Goal: Transaction & Acquisition: Purchase product/service

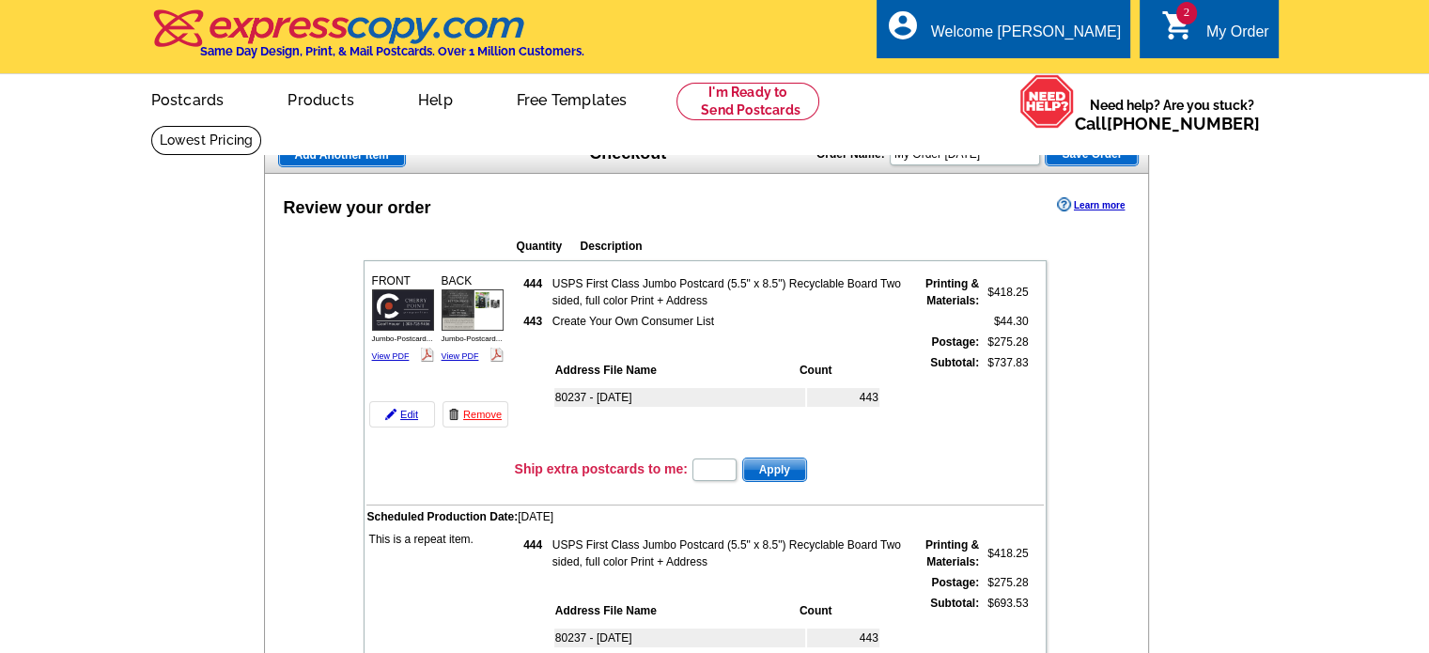
type input "HURRY40"
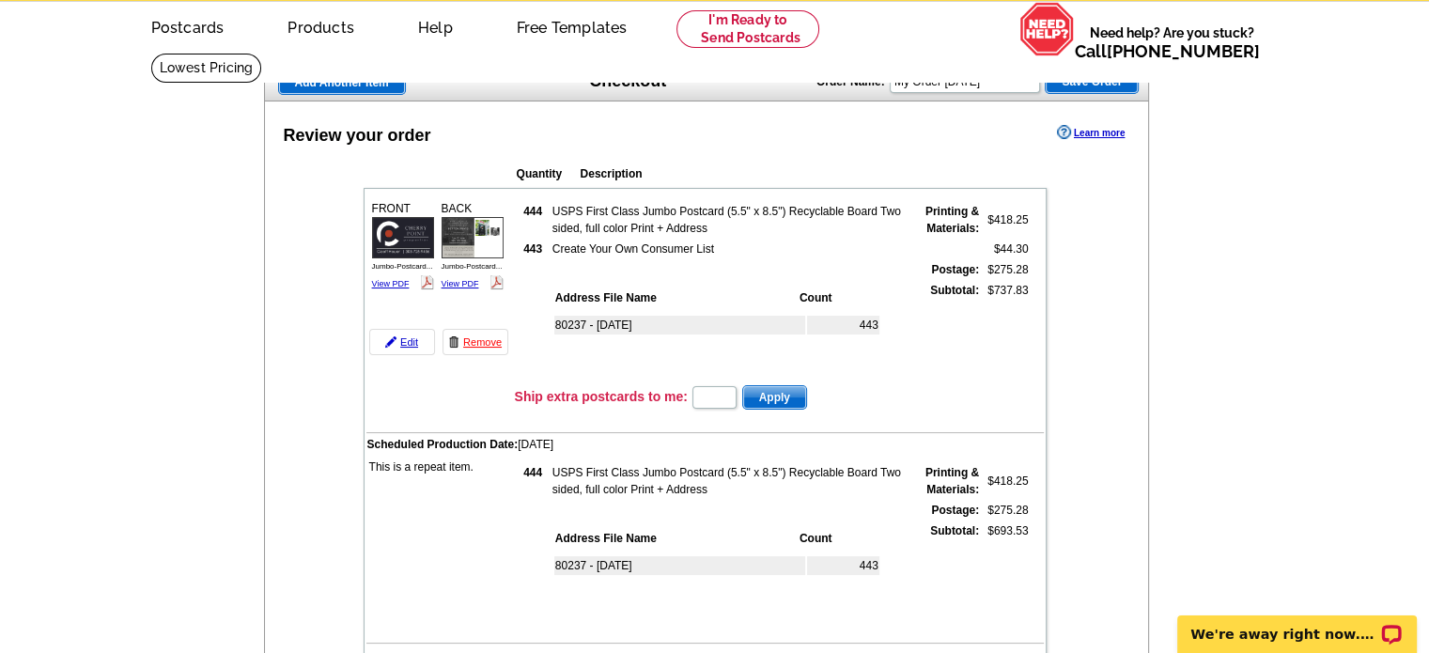
scroll to position [94, 0]
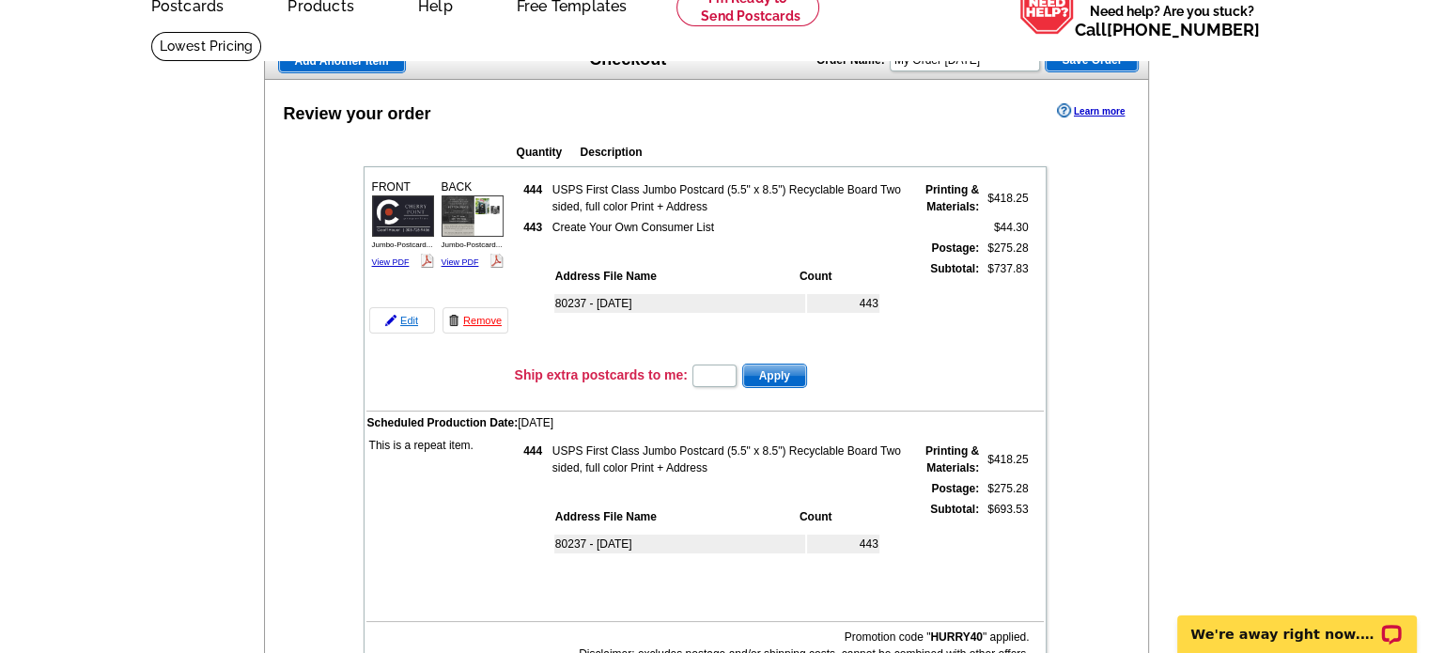
click at [405, 319] on link "Edit" at bounding box center [402, 320] width 66 height 26
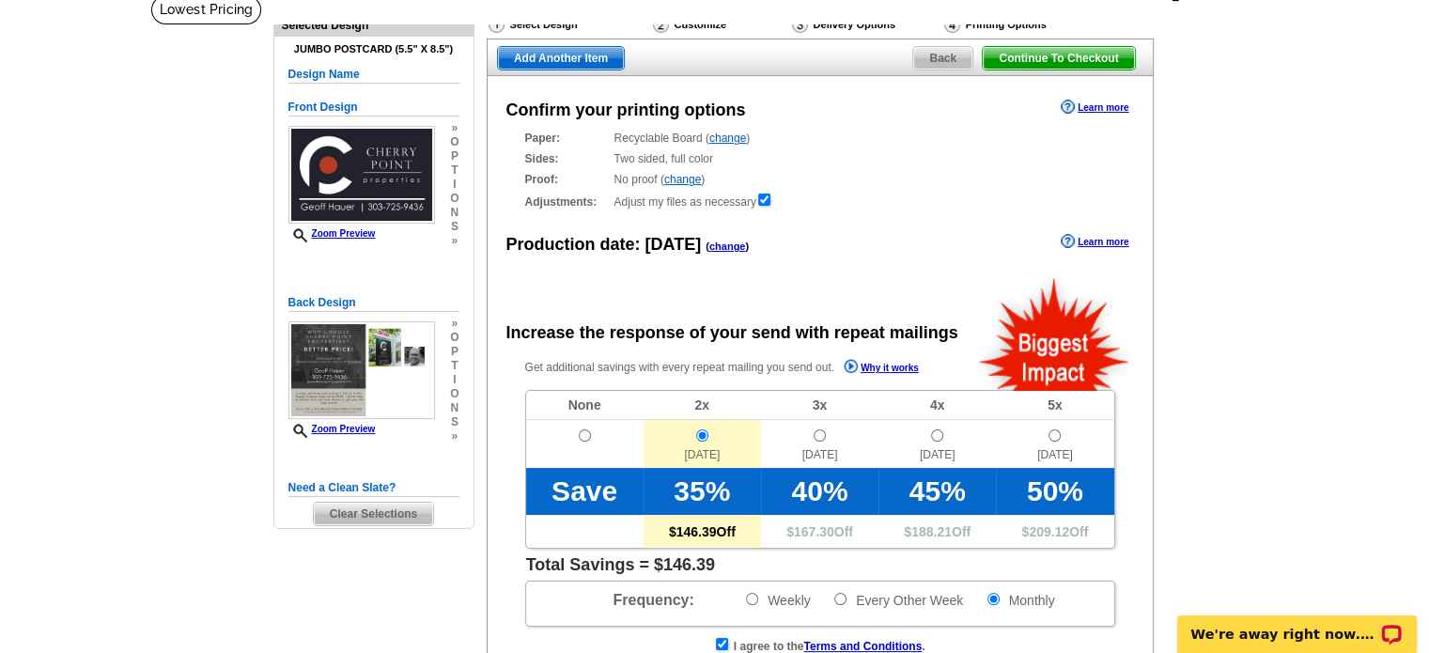
scroll to position [94, 0]
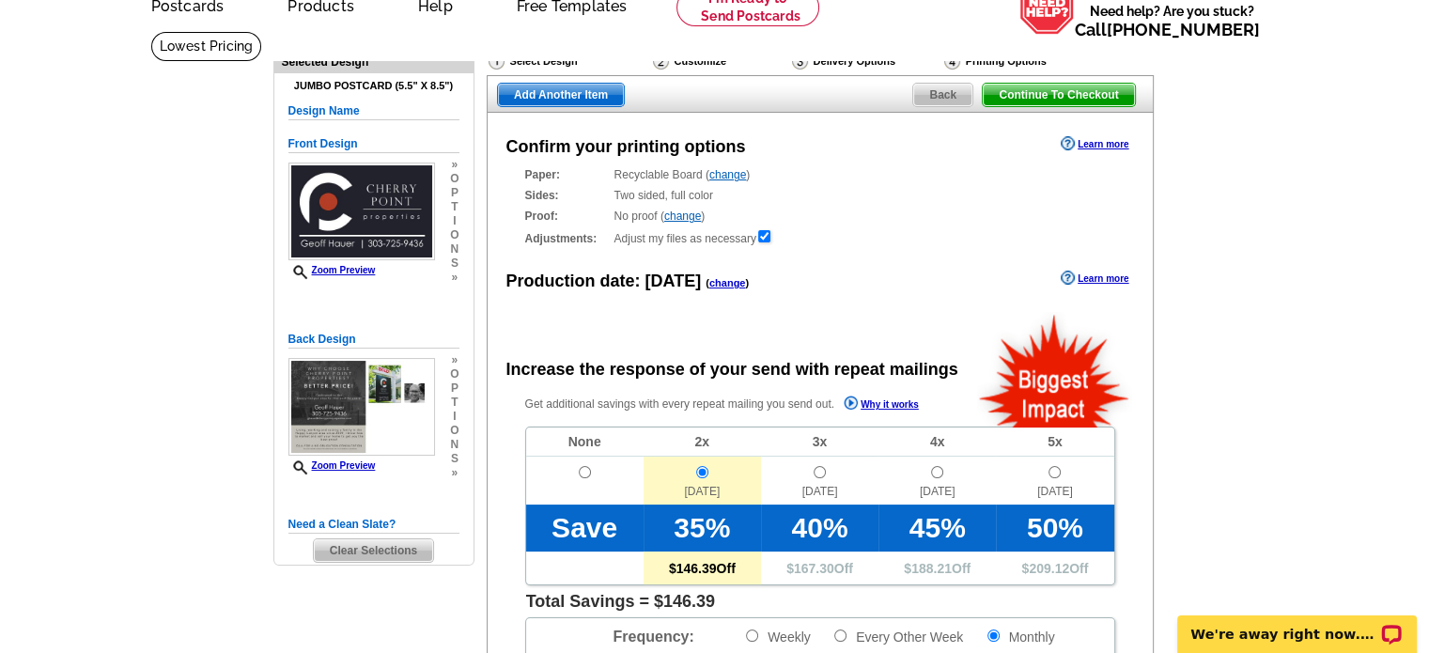
click at [722, 179] on link "change" at bounding box center [727, 174] width 37 height 13
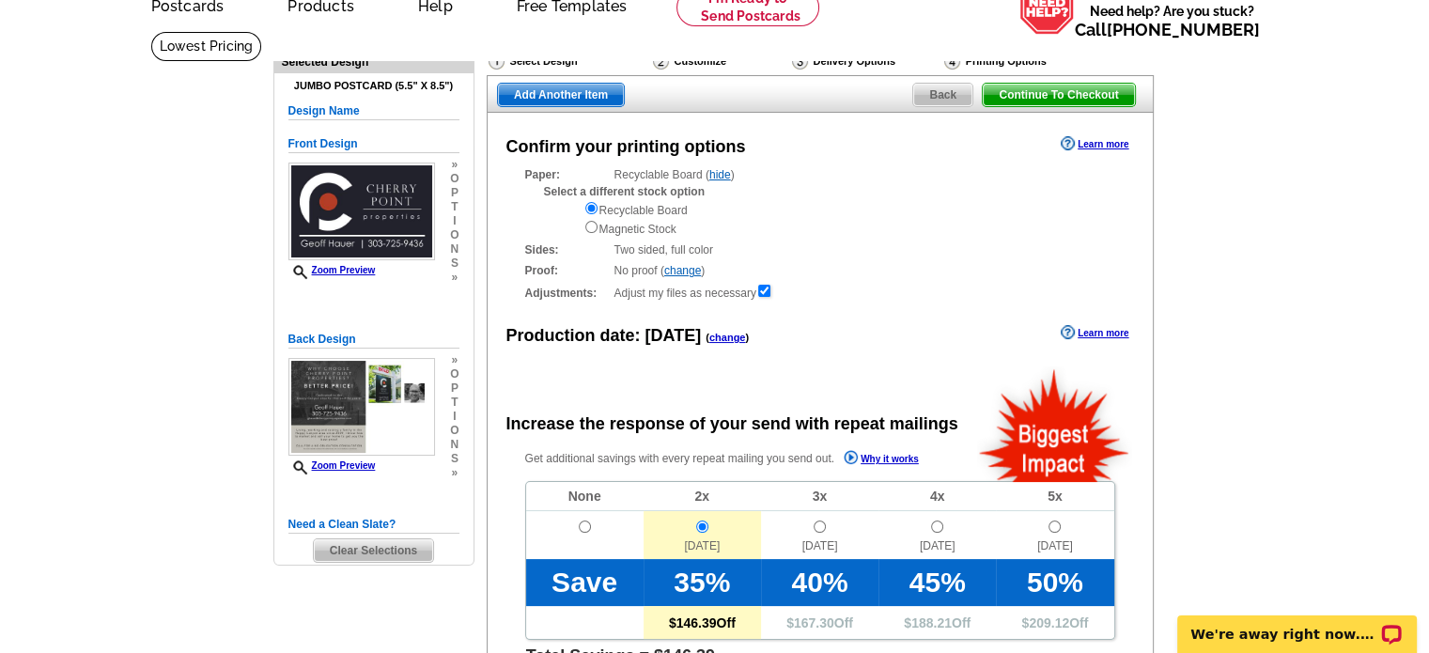
click at [838, 60] on div "Delivery Options" at bounding box center [866, 63] width 152 height 23
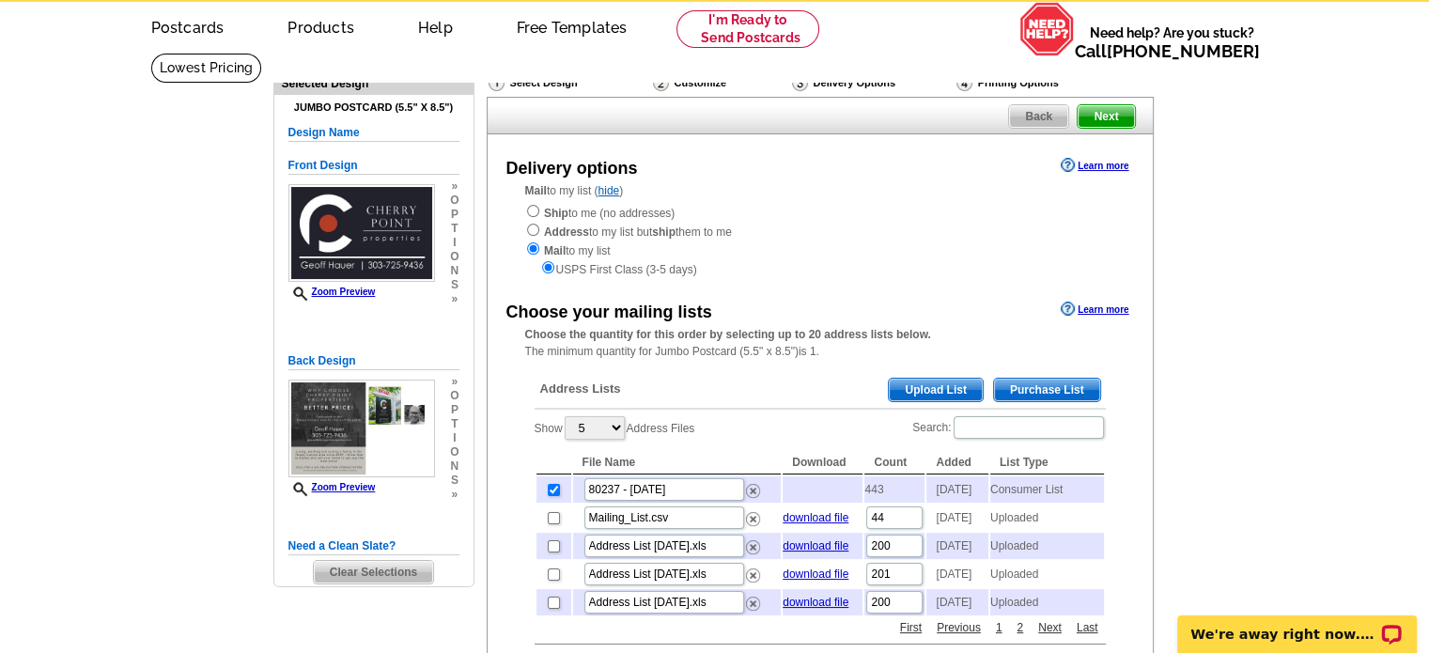
scroll to position [94, 0]
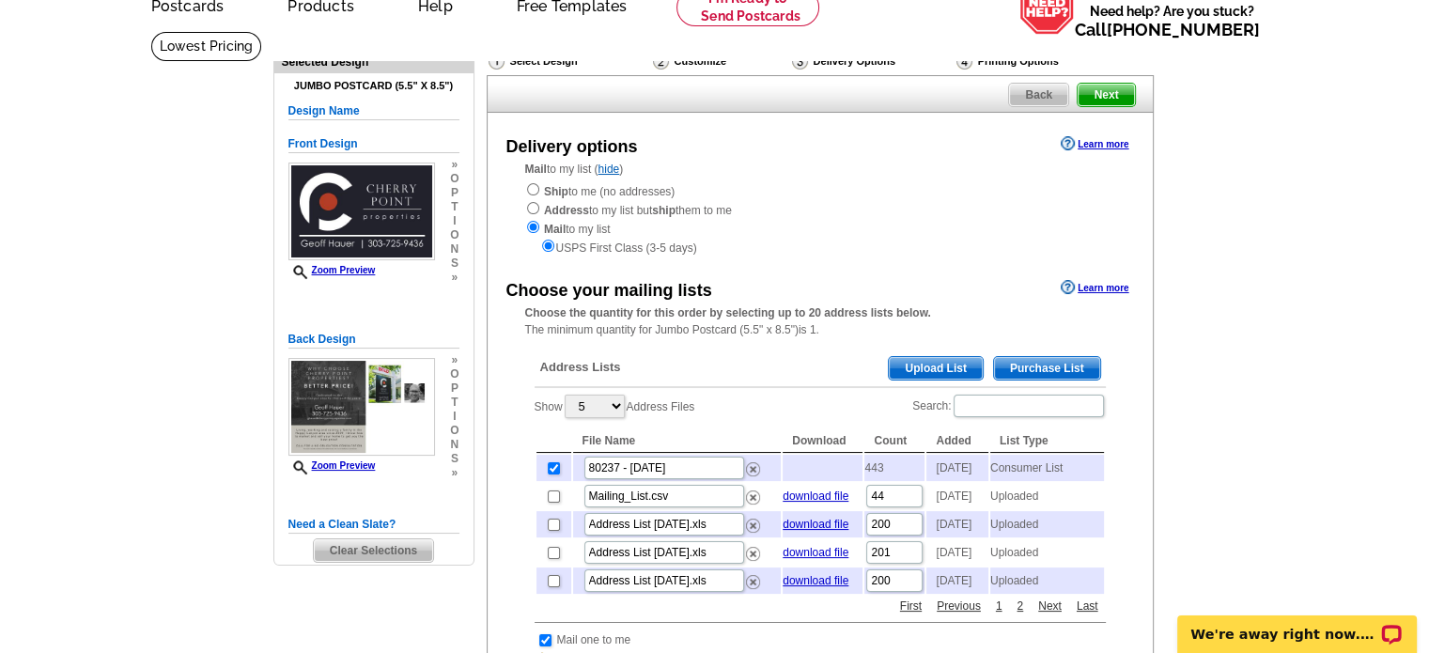
click at [801, 474] on td at bounding box center [823, 468] width 80 height 26
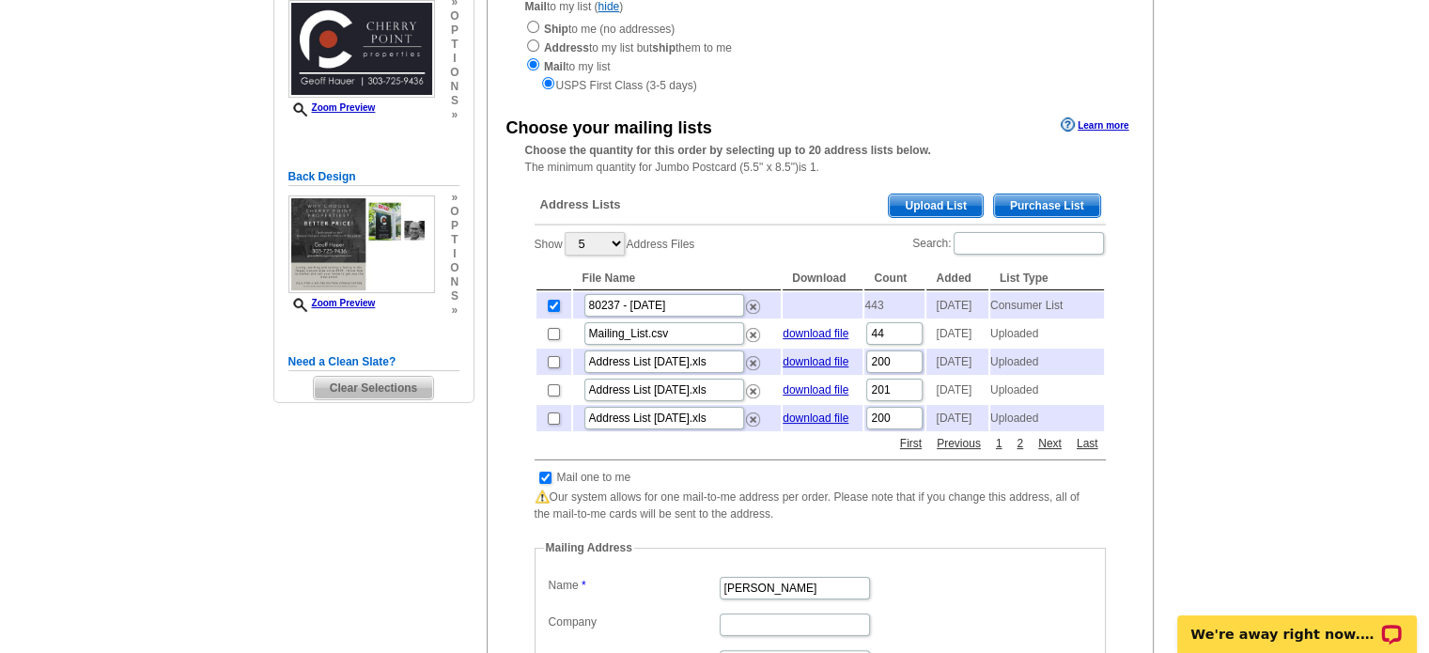
scroll to position [188, 0]
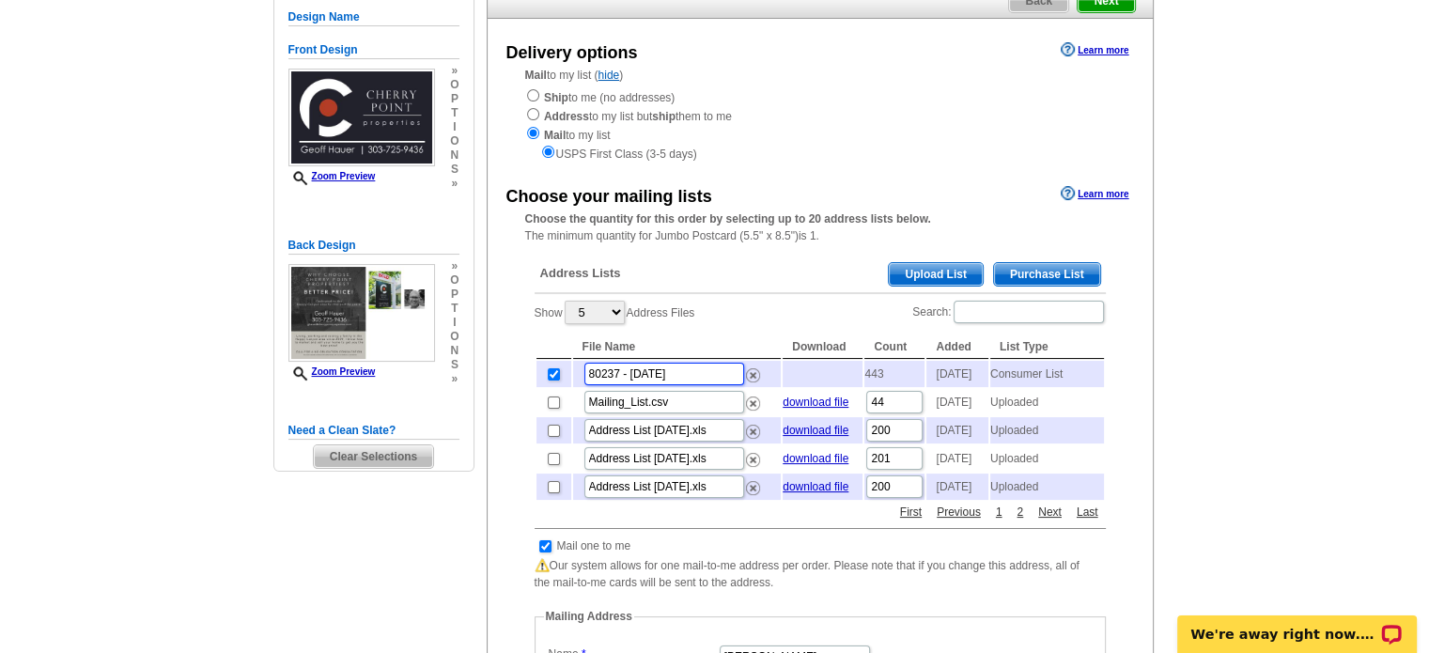
click at [692, 371] on input "80237 - [DATE]" at bounding box center [664, 374] width 160 height 23
click at [1012, 372] on td "Consumer List" at bounding box center [1047, 374] width 114 height 26
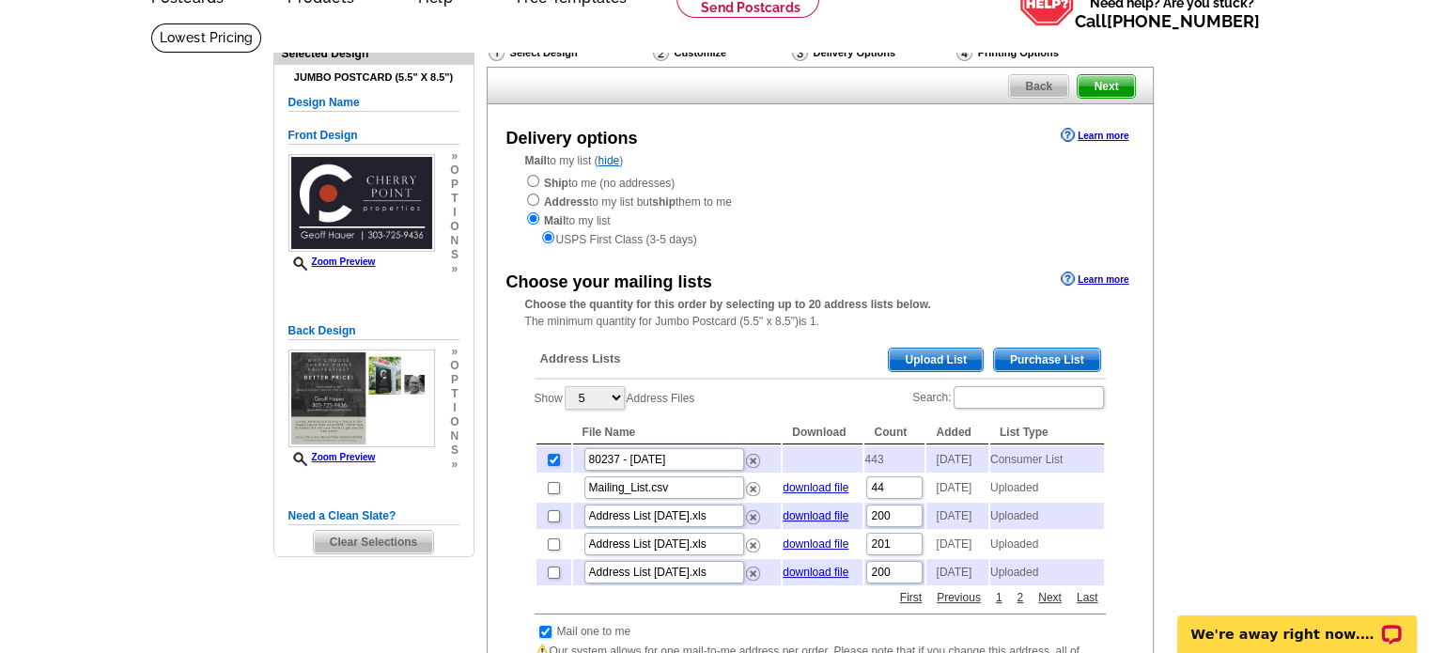
scroll to position [0, 0]
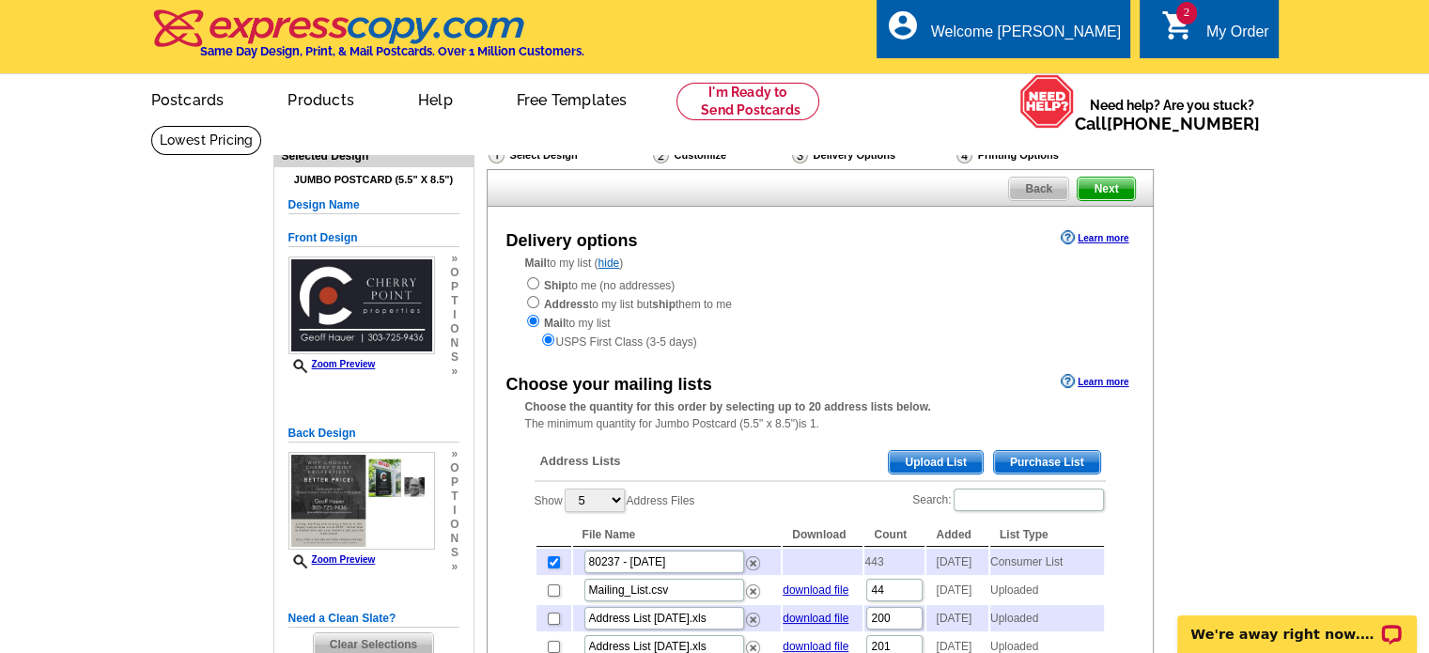
click at [1027, 193] on span "Back" at bounding box center [1038, 189] width 59 height 23
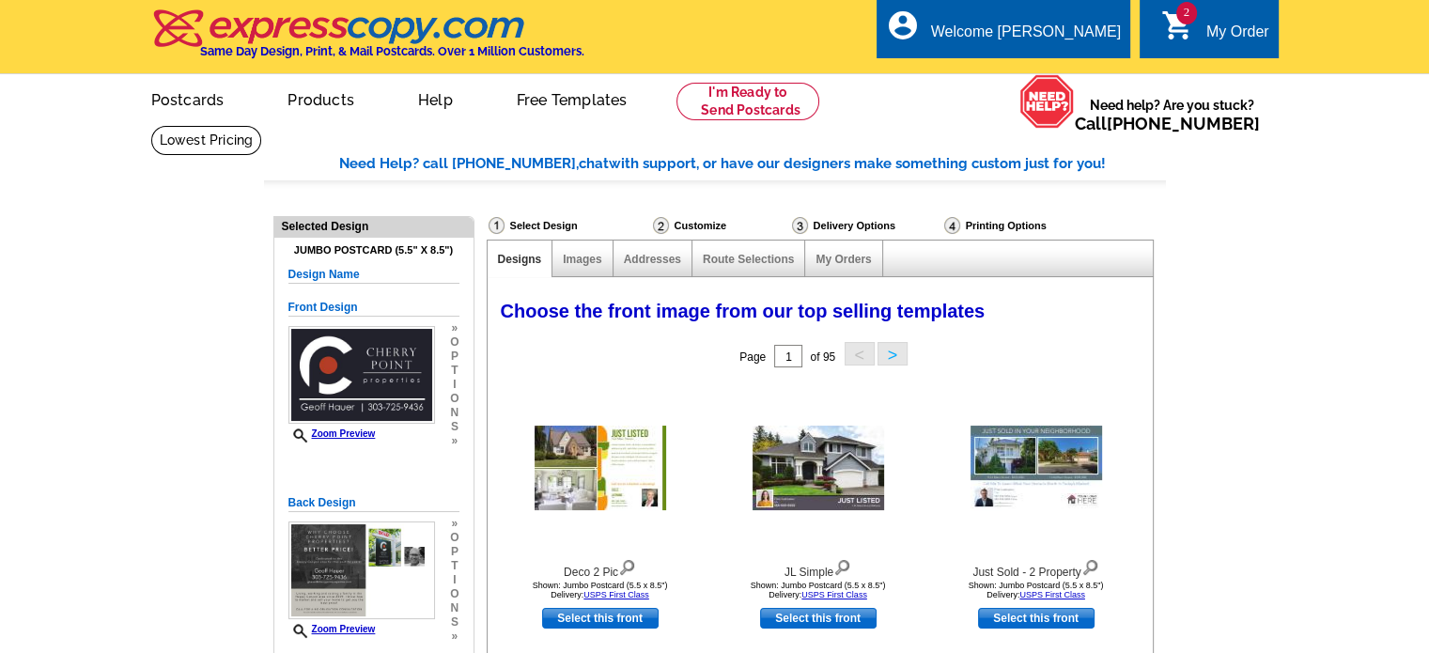
select select "785"
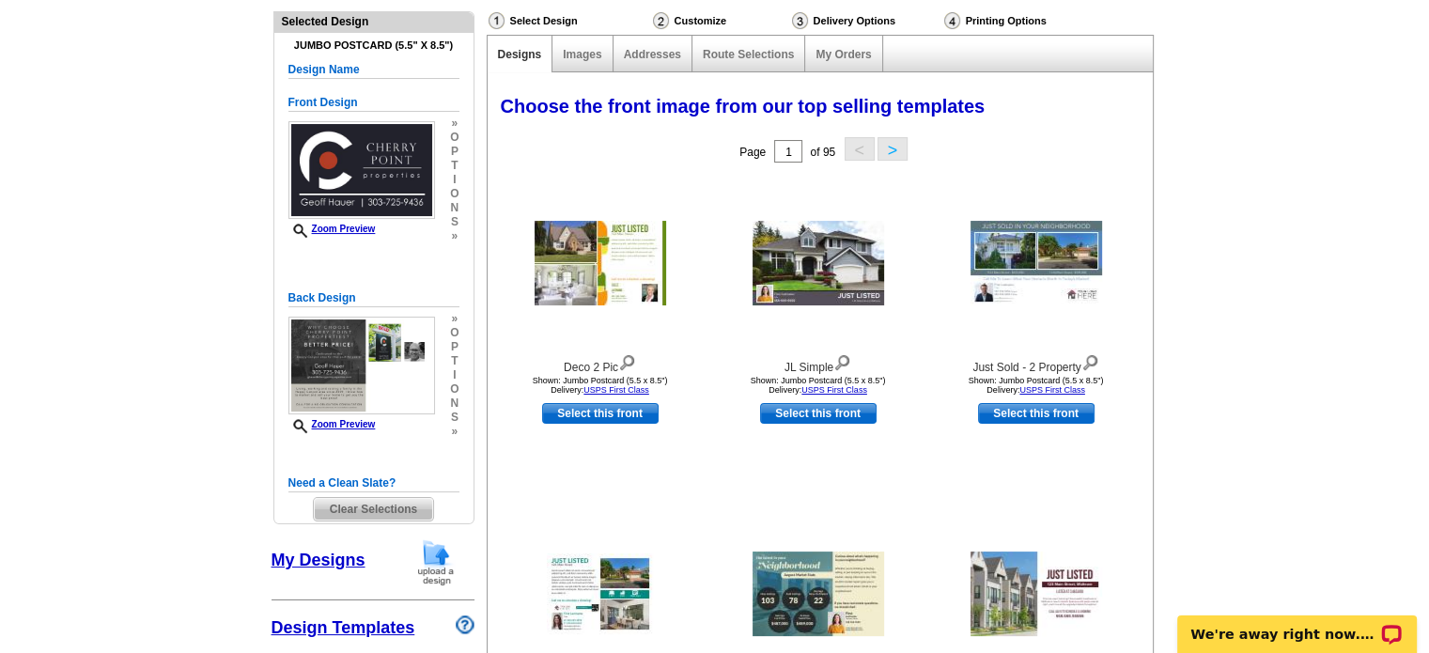
scroll to position [188, 0]
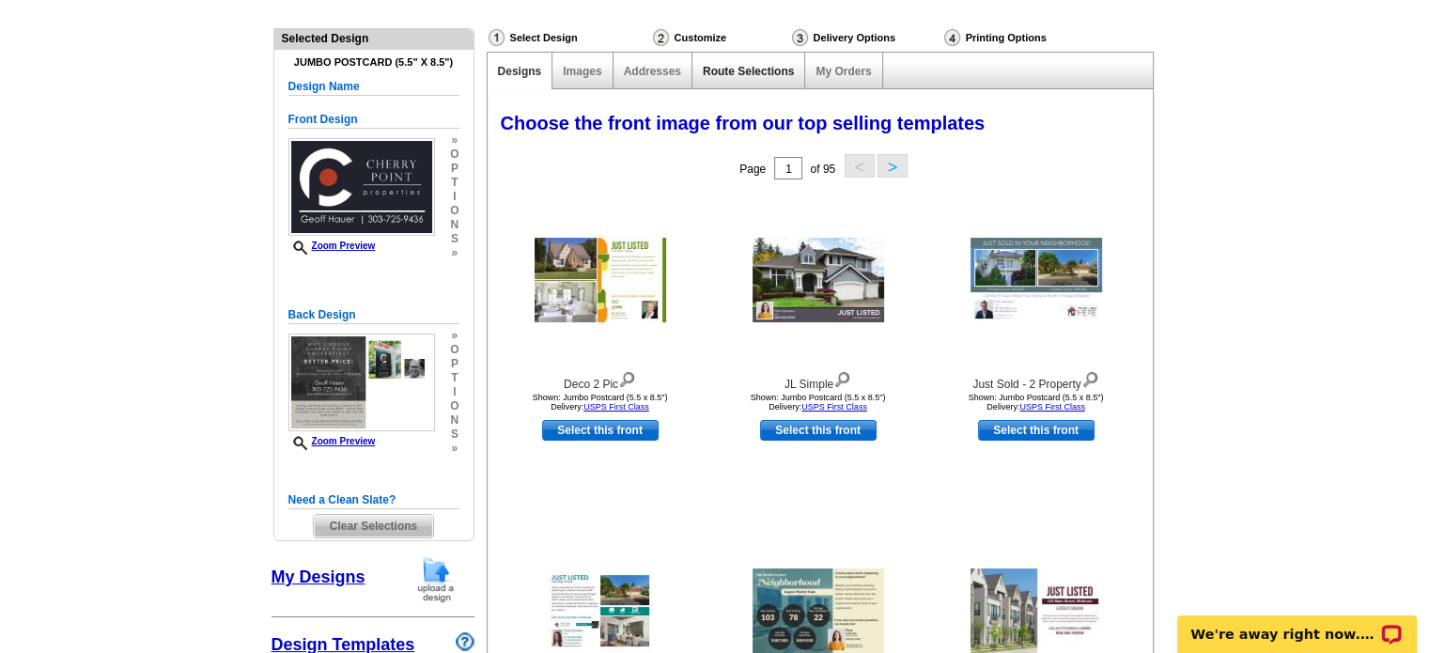
click at [741, 71] on link "Route Selections" at bounding box center [748, 71] width 91 height 13
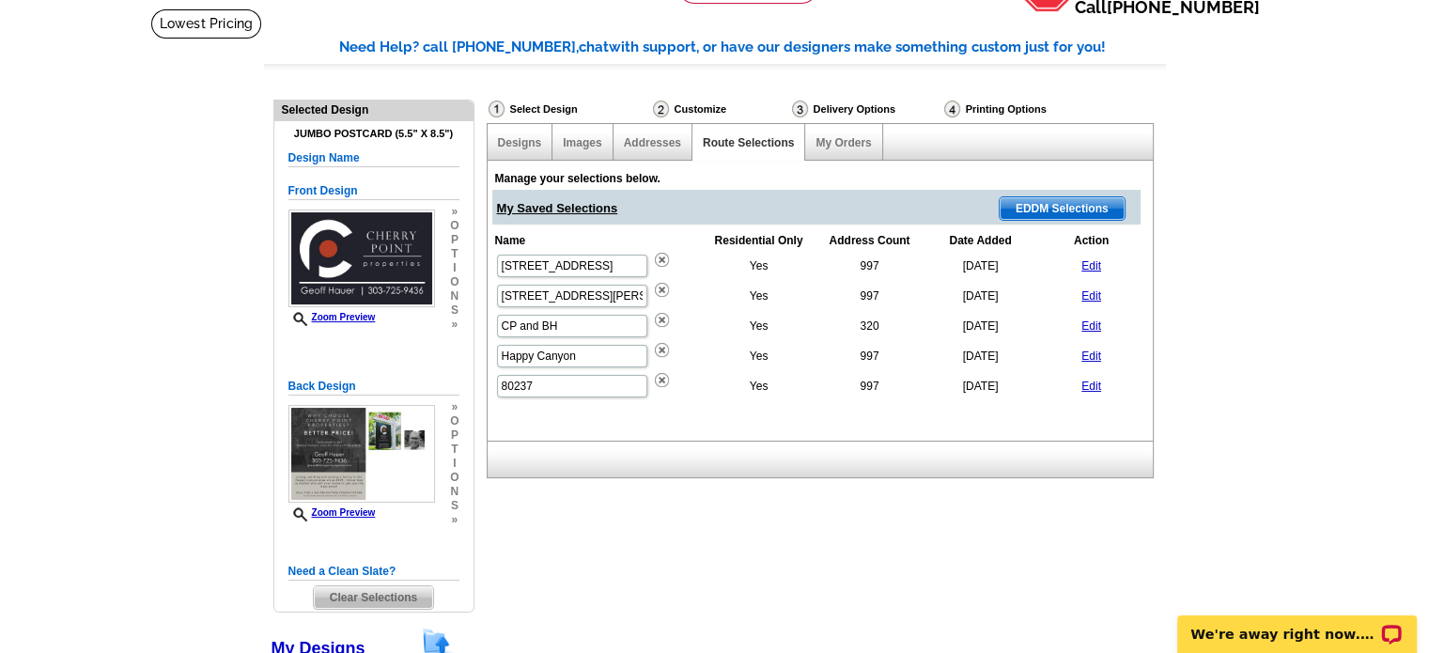
scroll to position [94, 0]
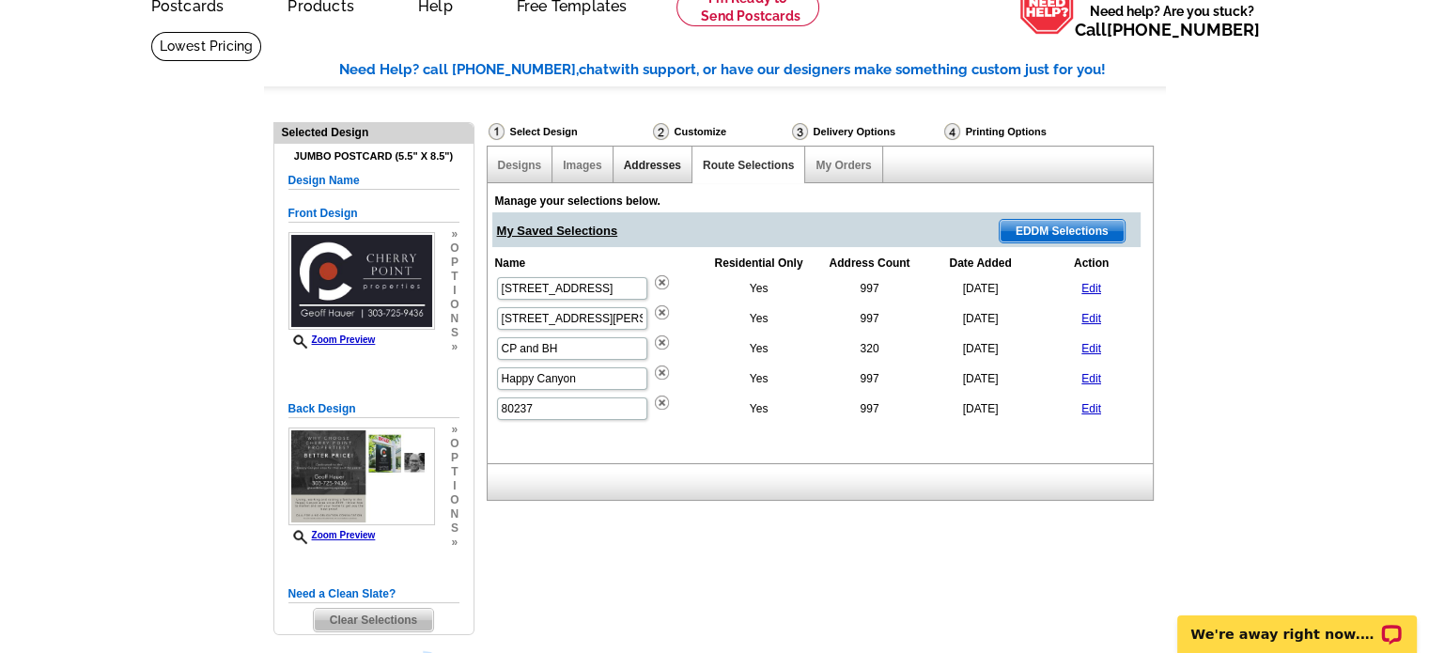
click at [655, 164] on link "Addresses" at bounding box center [652, 165] width 57 height 13
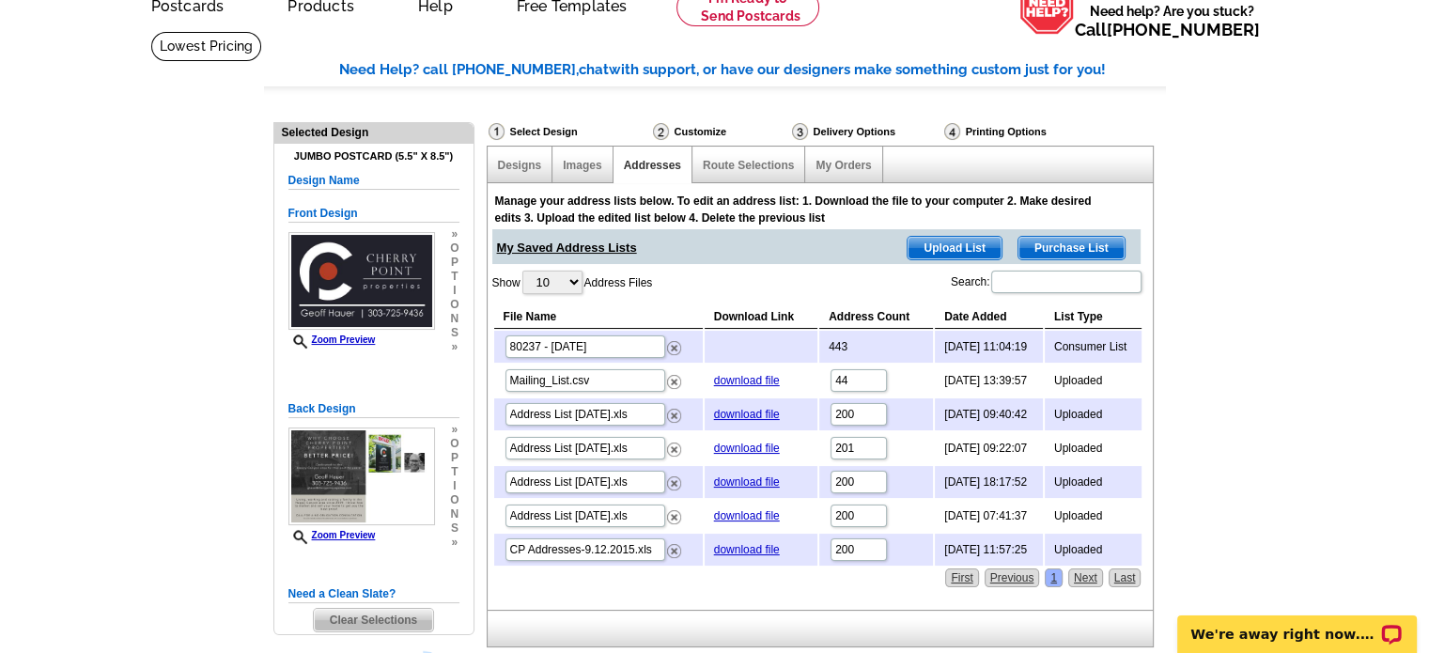
click at [1084, 345] on td "Consumer List" at bounding box center [1094, 347] width 98 height 32
click at [624, 349] on input "80237 - [DATE]" at bounding box center [586, 346] width 160 height 23
click at [1065, 249] on span "Purchase List" at bounding box center [1072, 248] width 106 height 23
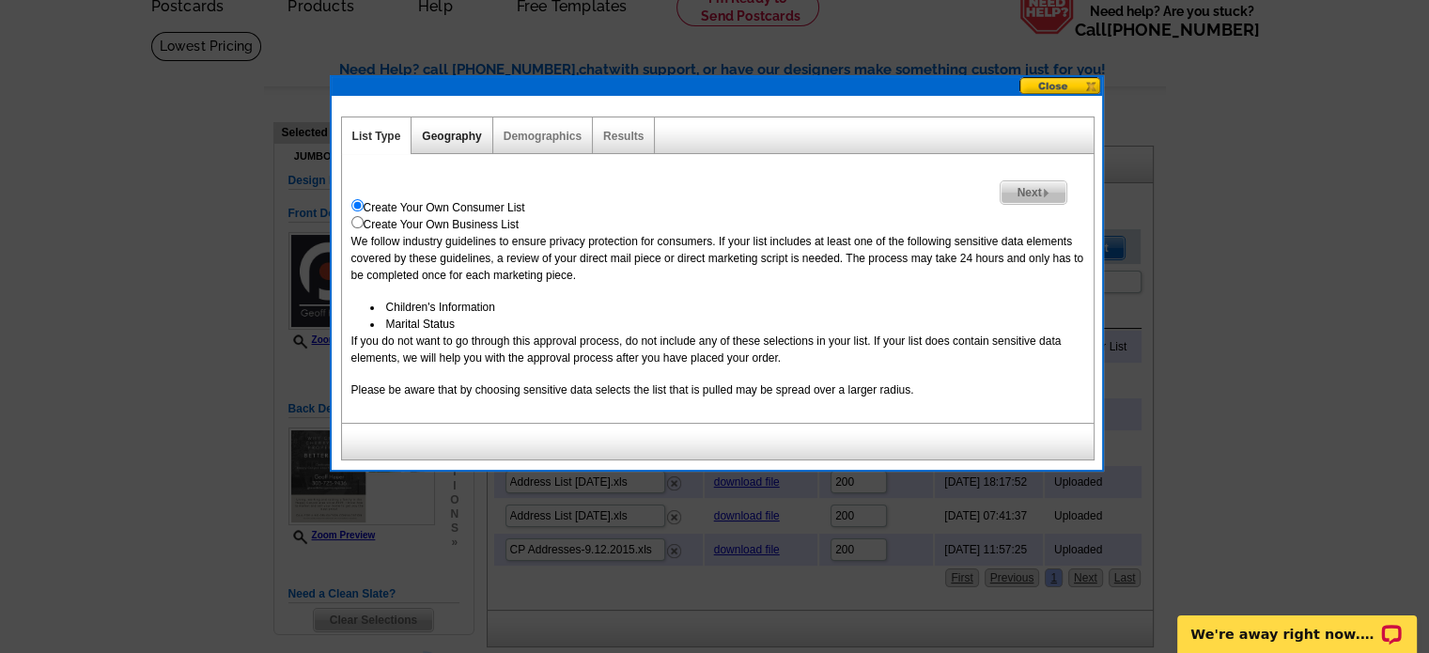
click at [459, 132] on link "Geography" at bounding box center [451, 136] width 59 height 13
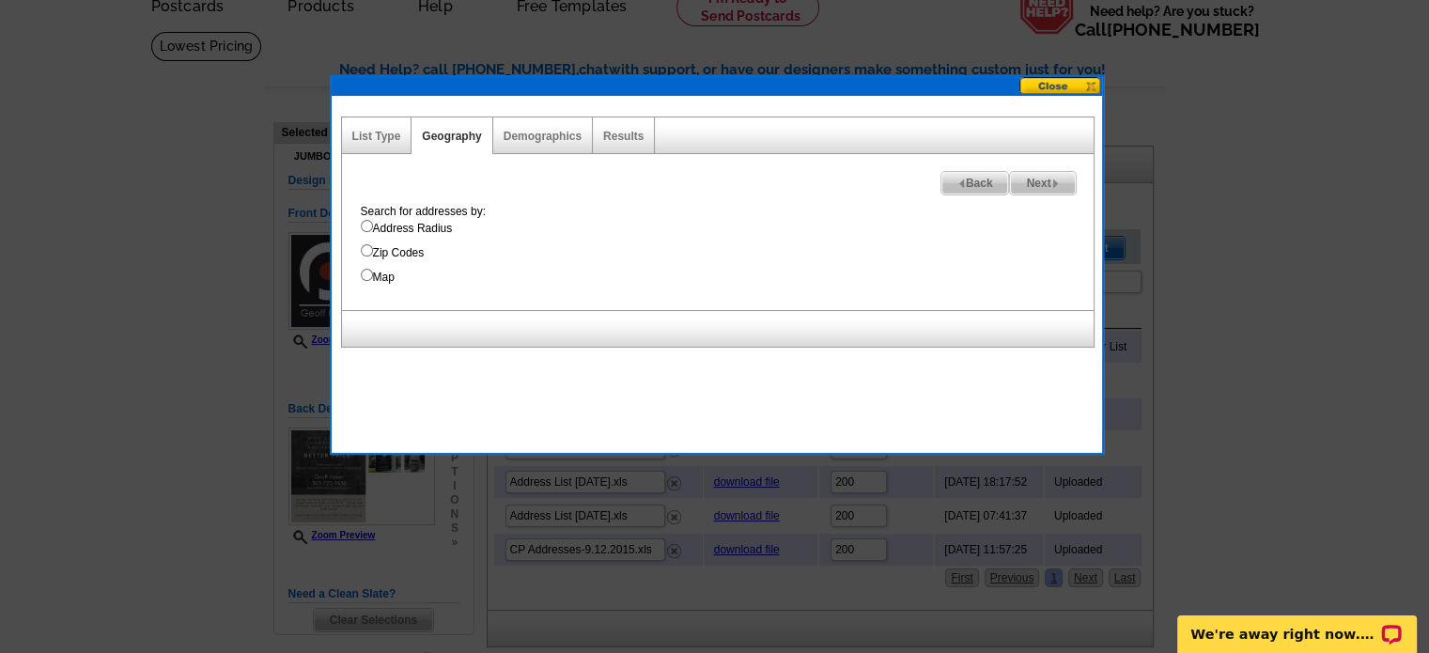
click at [362, 225] on input "Address Radius" at bounding box center [367, 226] width 12 height 12
radio input "true"
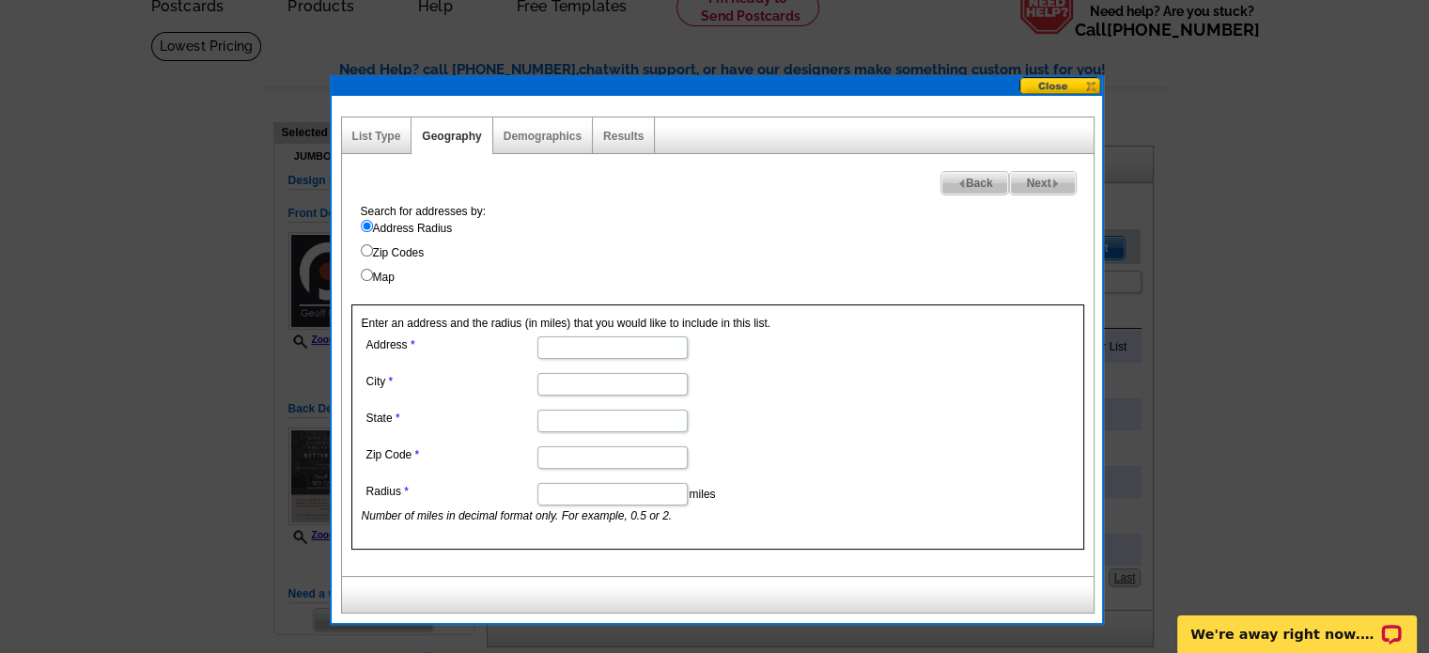
click at [581, 350] on input "Address" at bounding box center [613, 347] width 150 height 23
type input "3801 S Grape St"
type input "Denver"
type input "Colorado"
type input "80237"
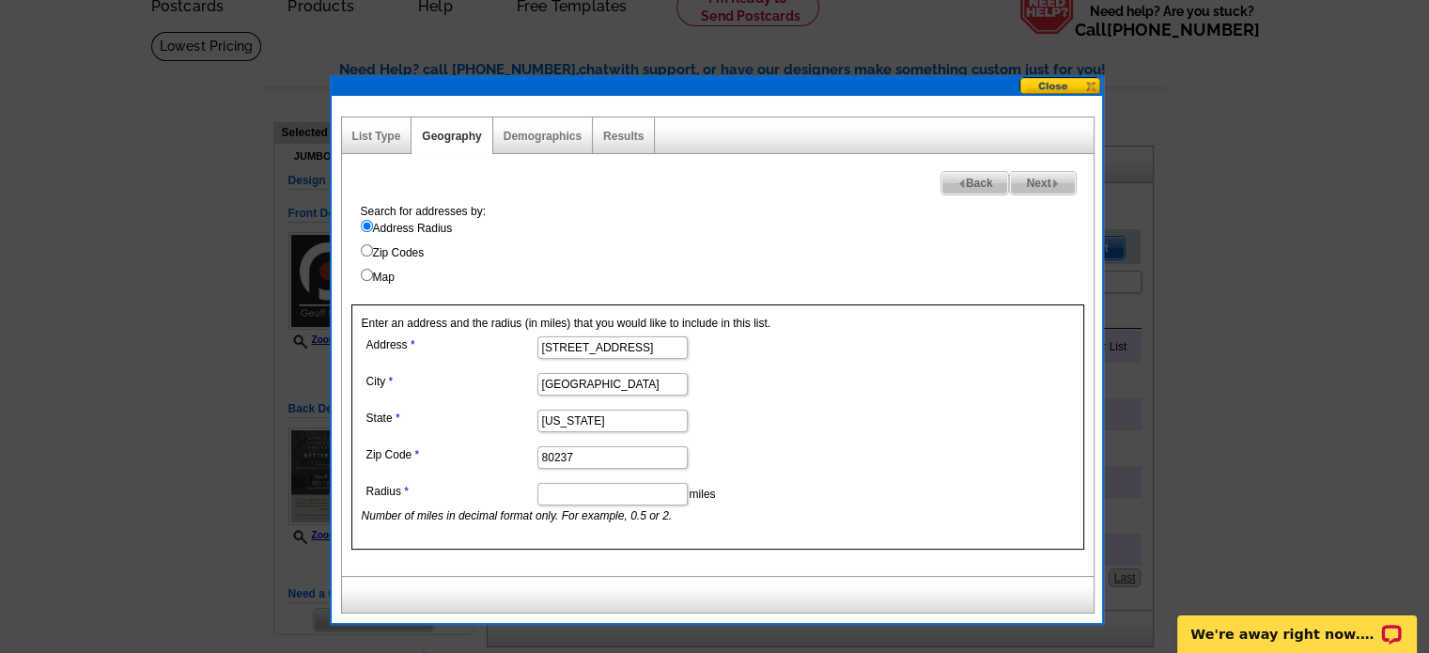
scroll to position [0, 0]
click at [654, 490] on input "Radius" at bounding box center [613, 494] width 150 height 23
click at [368, 269] on input "Map" at bounding box center [367, 275] width 12 height 12
radio input "true"
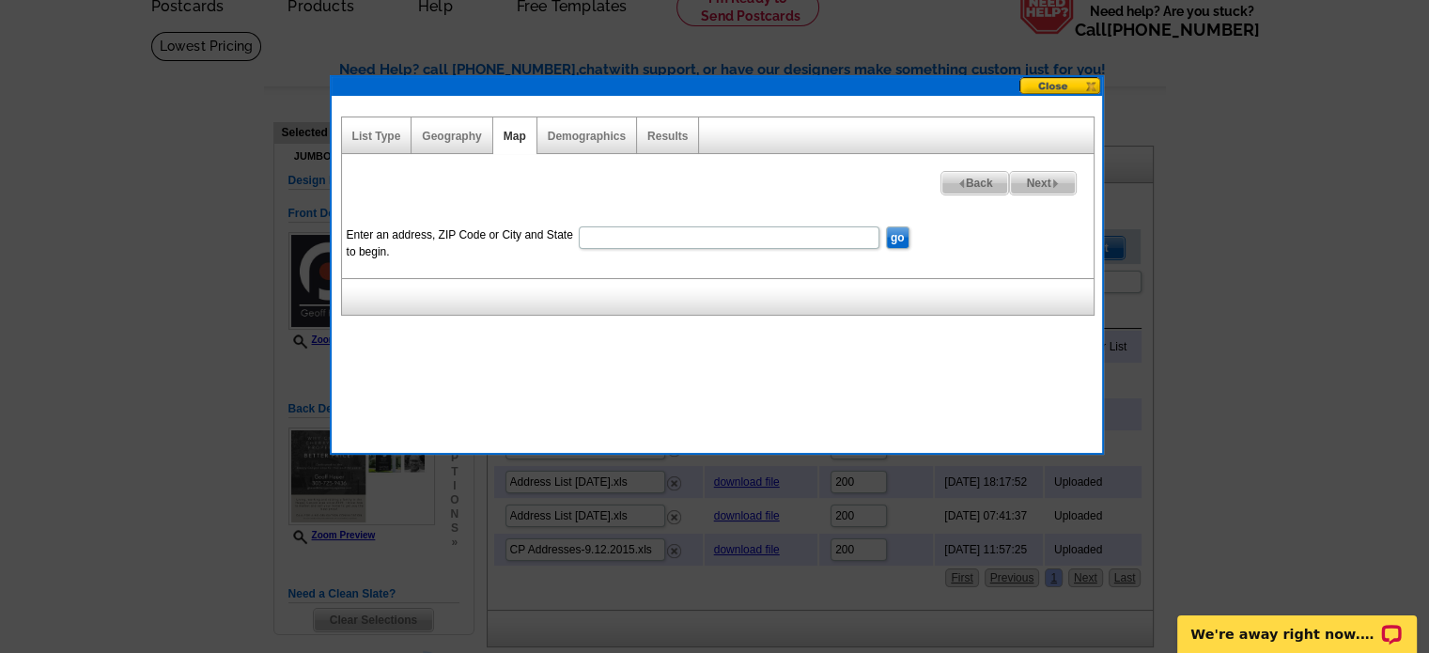
click at [594, 240] on input "Enter an address, ZIP Code or City and State to begin." at bounding box center [729, 237] width 301 height 23
type input "80237"
click at [900, 236] on input "go" at bounding box center [897, 237] width 23 height 23
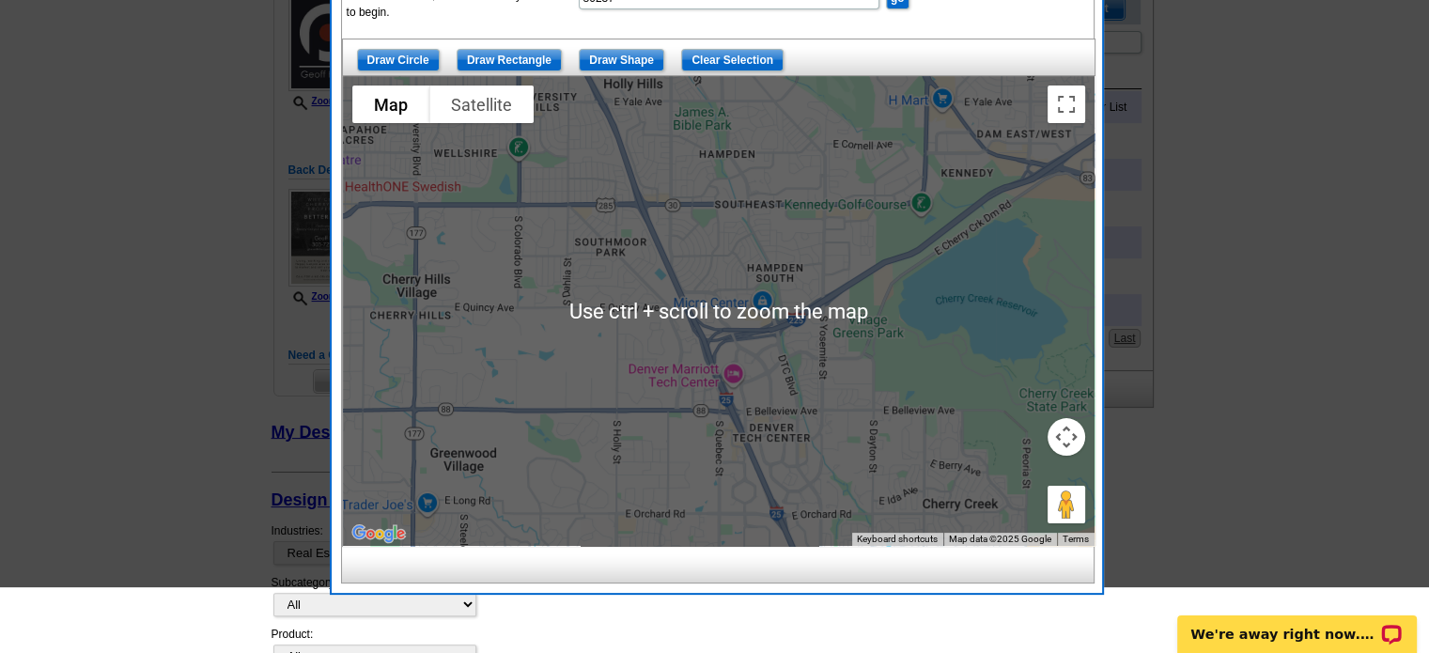
scroll to position [376, 0]
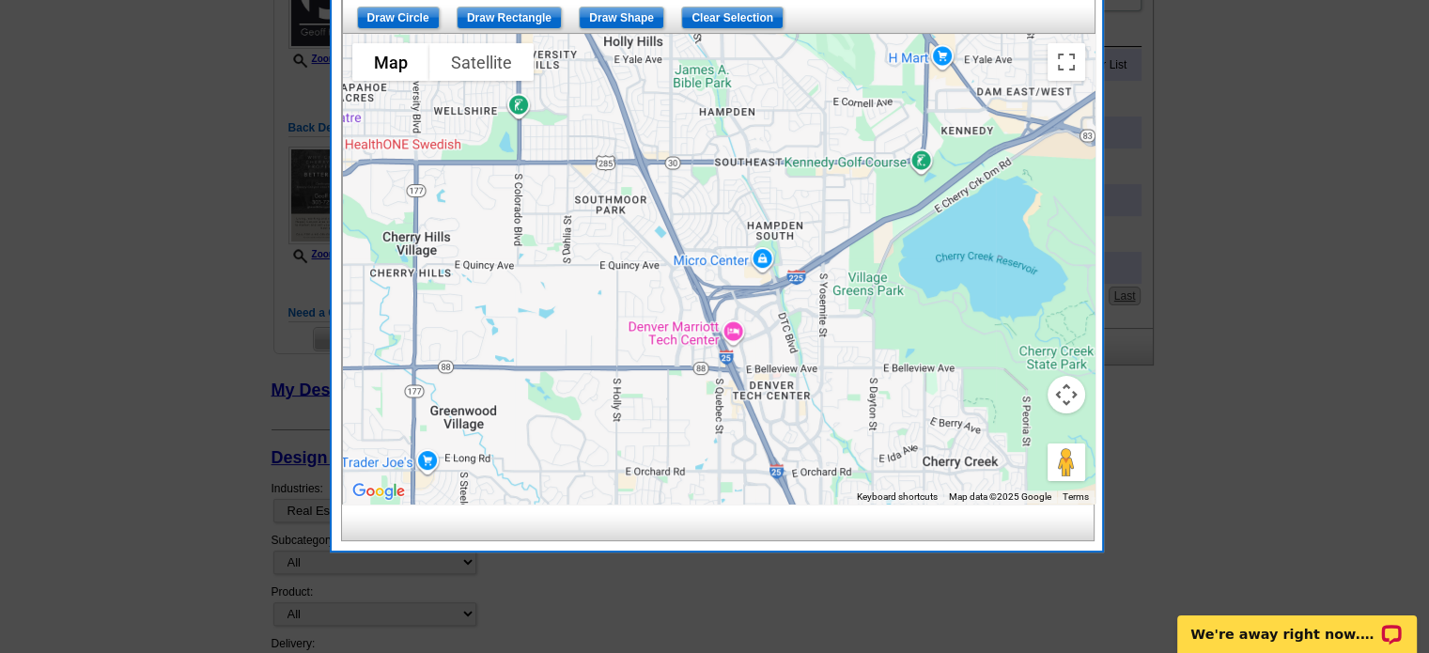
click at [600, 186] on div at bounding box center [719, 269] width 752 height 470
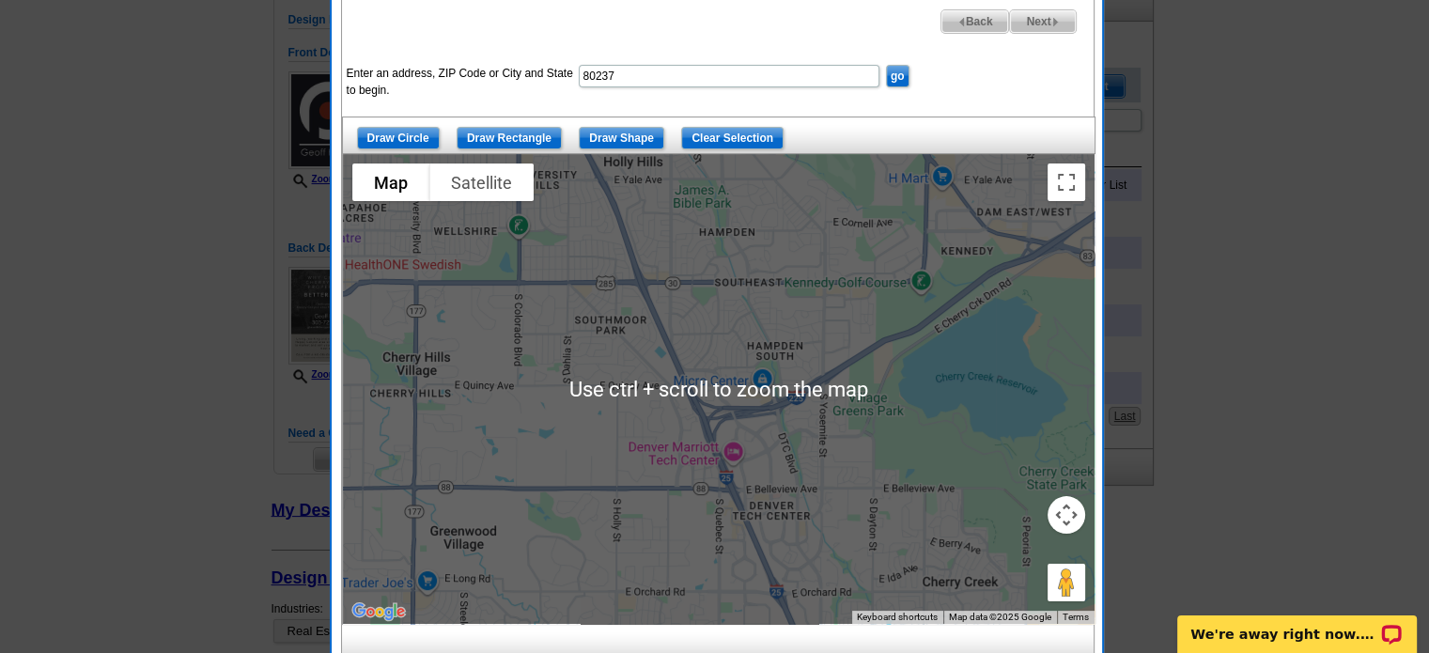
scroll to position [282, 0]
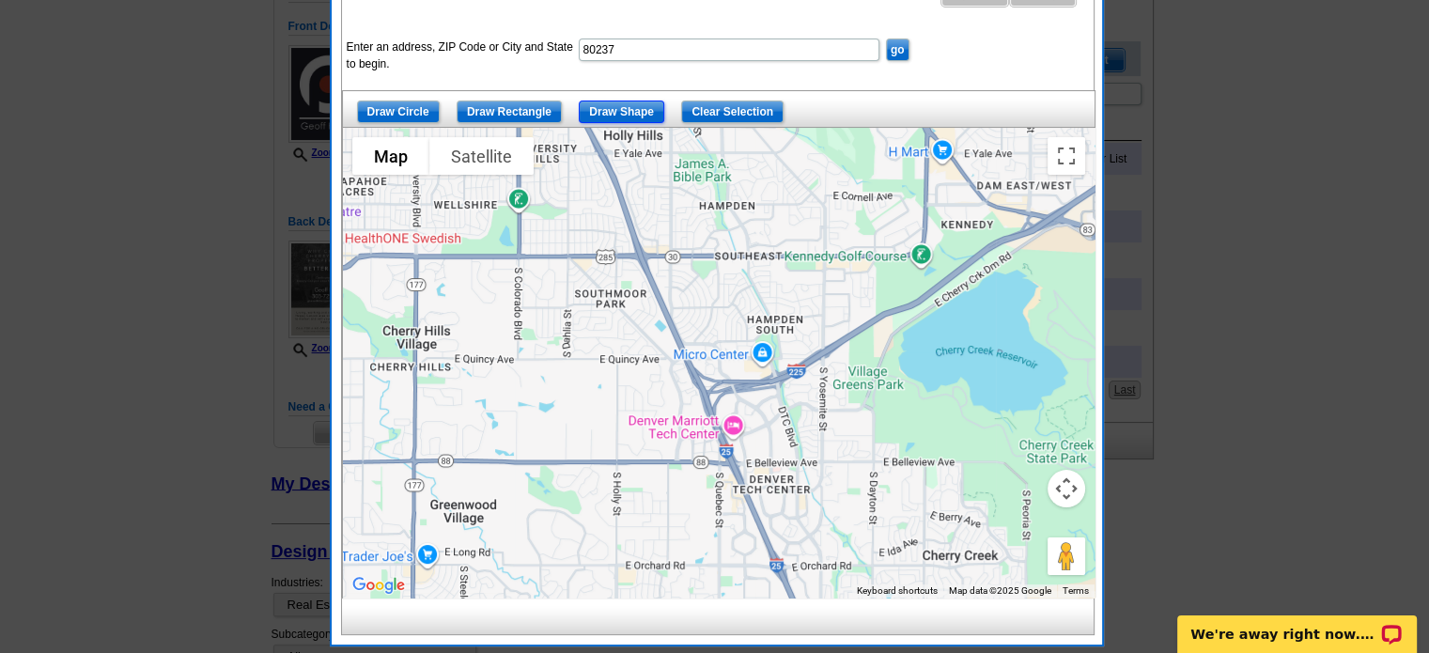
click at [621, 113] on input "Draw Shape" at bounding box center [622, 112] width 86 height 23
click at [567, 259] on div at bounding box center [719, 363] width 752 height 470
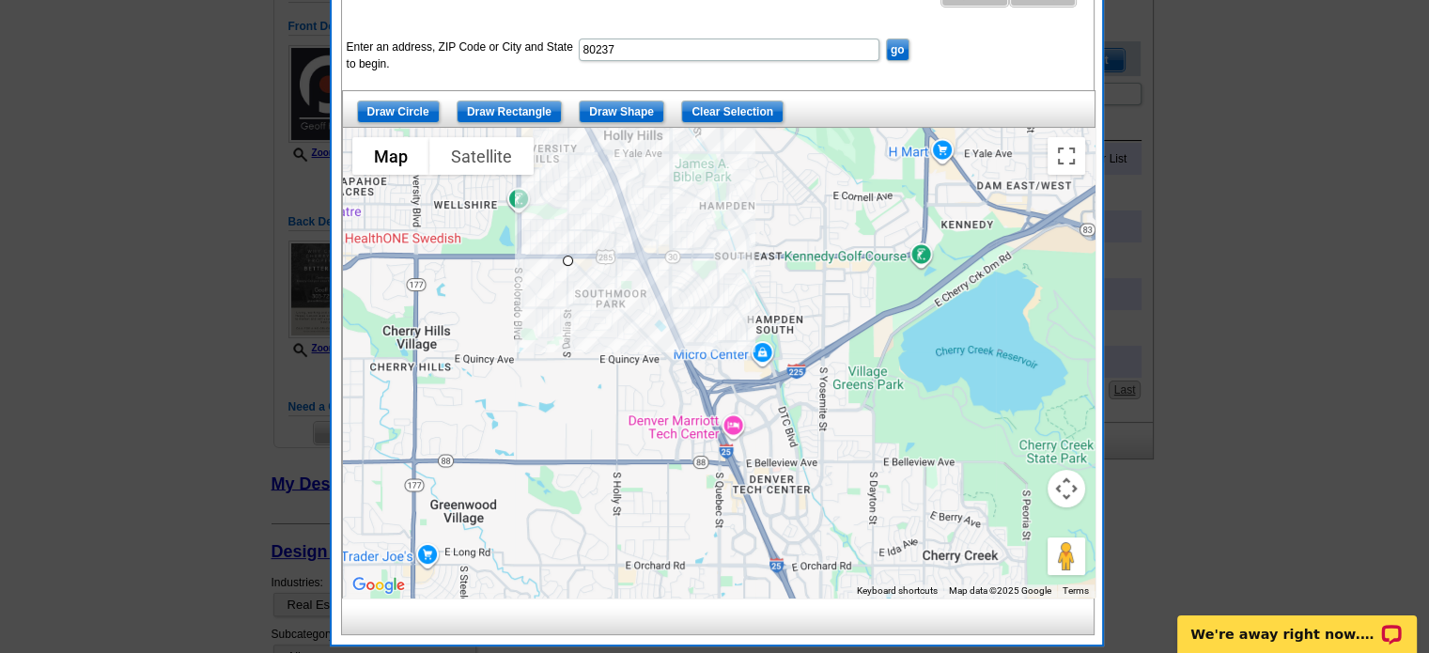
click at [569, 304] on div at bounding box center [719, 363] width 752 height 470
click at [613, 304] on div at bounding box center [719, 363] width 752 height 470
click at [643, 332] on div at bounding box center [719, 363] width 752 height 470
click at [660, 314] on div at bounding box center [719, 363] width 752 height 470
click at [636, 258] on div at bounding box center [719, 363] width 752 height 470
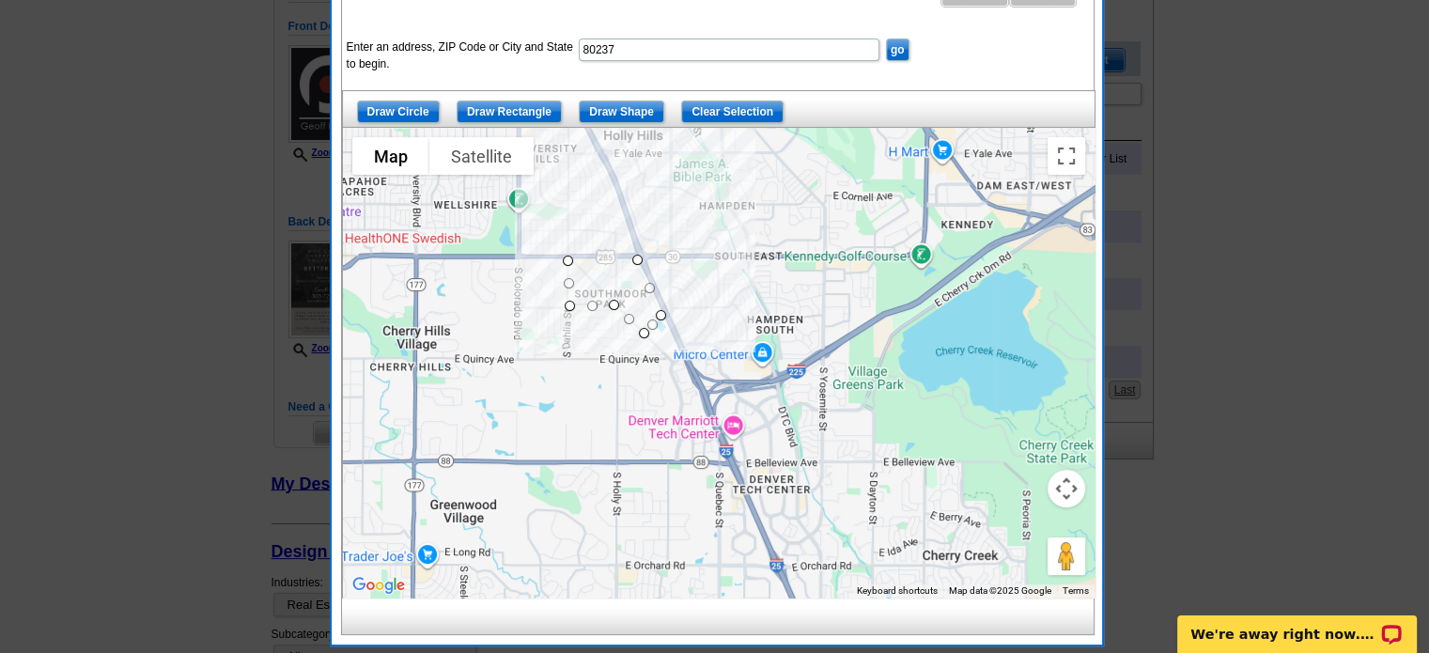
click at [615, 257] on div at bounding box center [719, 363] width 752 height 470
click at [587, 258] on div at bounding box center [719, 363] width 752 height 470
click at [583, 273] on div at bounding box center [719, 363] width 752 height 470
click at [569, 260] on div at bounding box center [719, 363] width 752 height 470
click at [570, 261] on div at bounding box center [583, 274] width 27 height 27
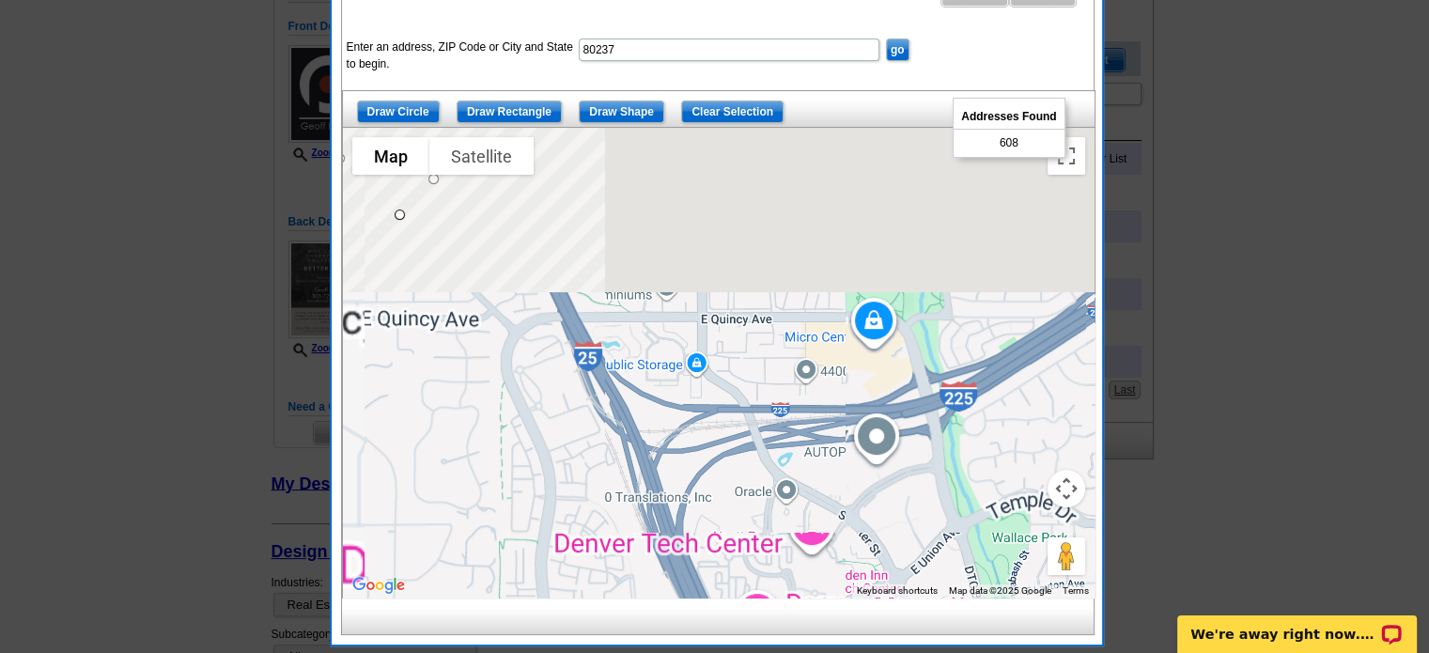
drag, startPoint x: 499, startPoint y: 311, endPoint x: 817, endPoint y: 560, distance: 403.6
click at [818, 556] on div at bounding box center [719, 363] width 752 height 470
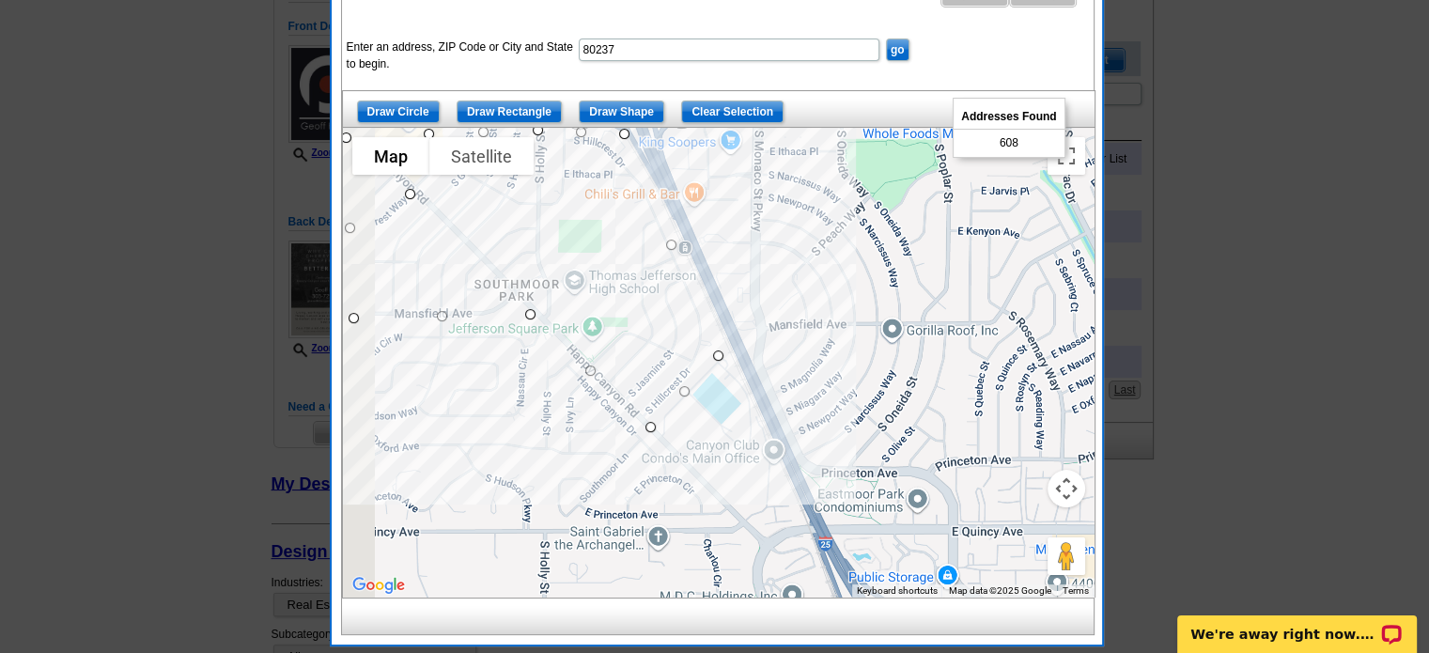
drag, startPoint x: 716, startPoint y: 355, endPoint x: 778, endPoint y: 477, distance: 137.0
click at [776, 486] on div at bounding box center [719, 363] width 752 height 470
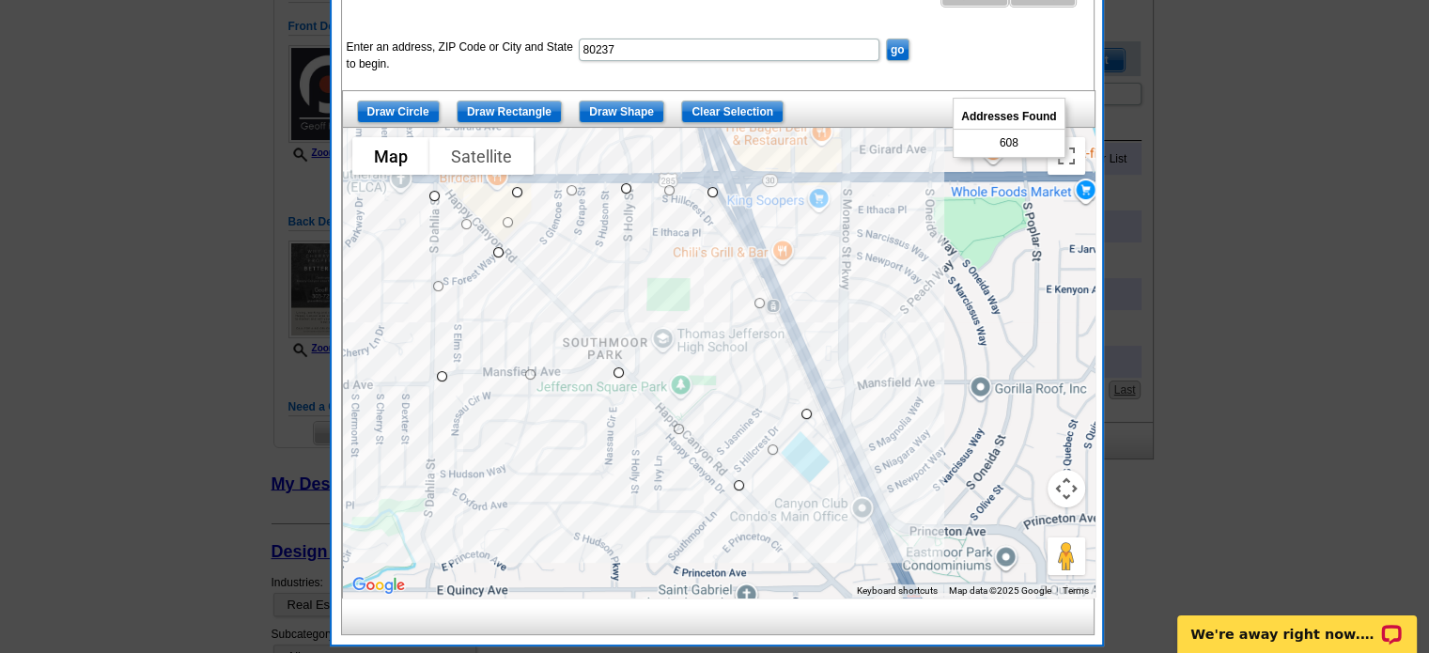
drag, startPoint x: 551, startPoint y: 436, endPoint x: 669, endPoint y: 515, distance: 142.3
click at [669, 515] on div at bounding box center [719, 363] width 752 height 470
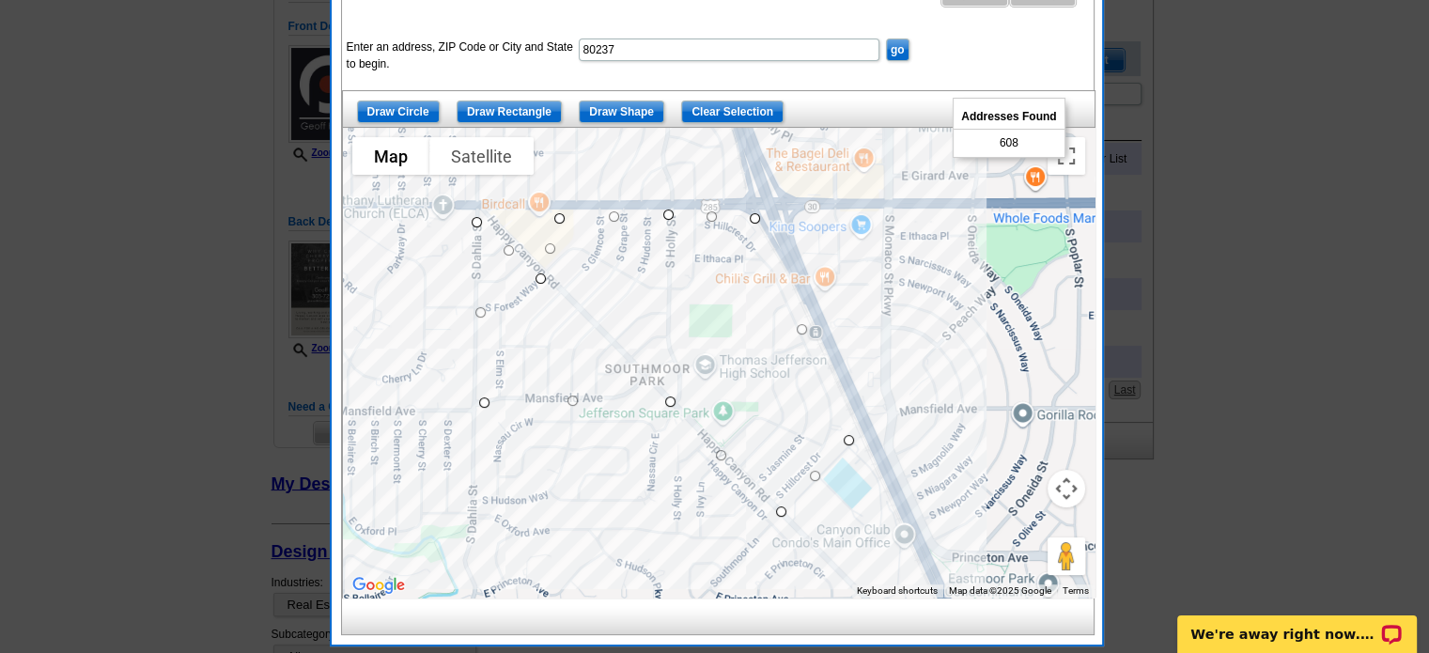
drag, startPoint x: 658, startPoint y: 397, endPoint x: 667, endPoint y: 397, distance: 9.4
drag, startPoint x: 669, startPoint y: 398, endPoint x: 678, endPoint y: 396, distance: 9.8
click at [719, 363] on div at bounding box center [1095, 363] width 752 height 0
drag, startPoint x: 560, startPoint y: 219, endPoint x: 588, endPoint y: 210, distance: 29.4
drag, startPoint x: 538, startPoint y: 273, endPoint x: 534, endPoint y: 261, distance: 13.1
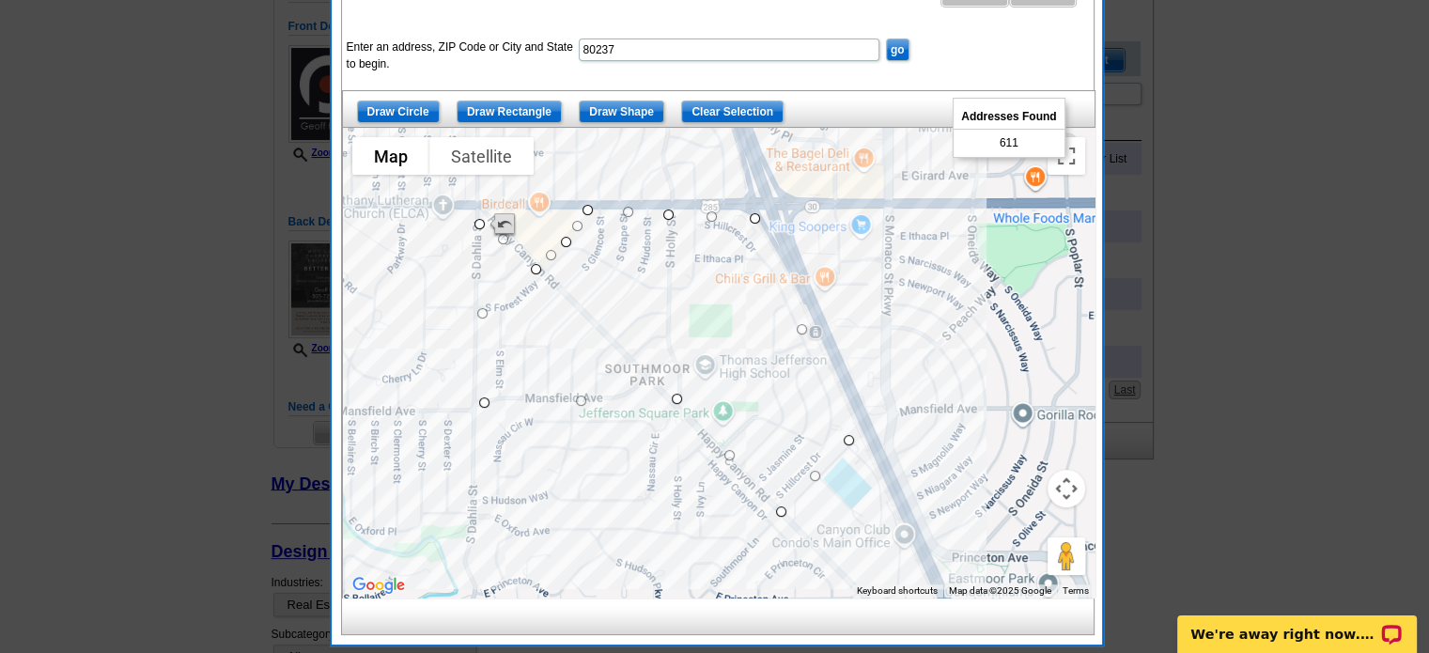
drag, startPoint x: 505, startPoint y: 243, endPoint x: 499, endPoint y: 232, distance: 12.6
click at [719, 363] on div at bounding box center [1095, 363] width 752 height 0
drag, startPoint x: 846, startPoint y: 437, endPoint x: 855, endPoint y: 431, distance: 11.0
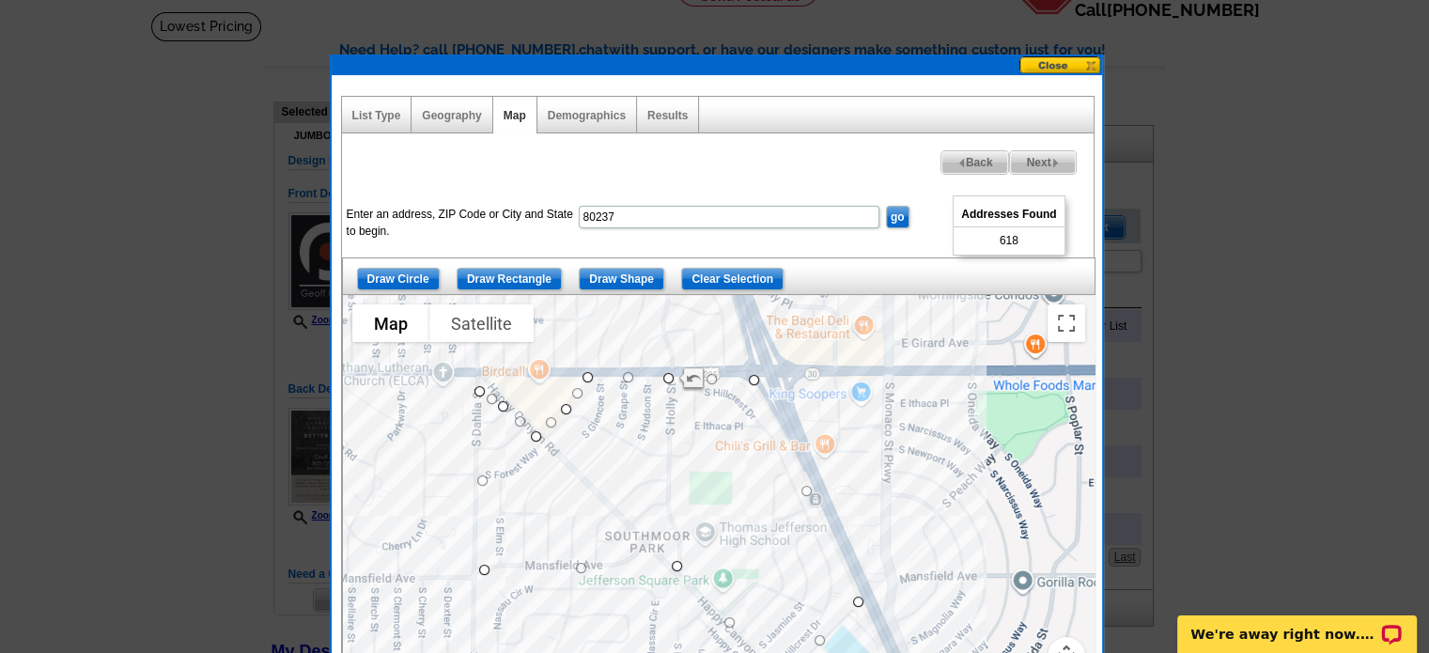
scroll to position [0, 0]
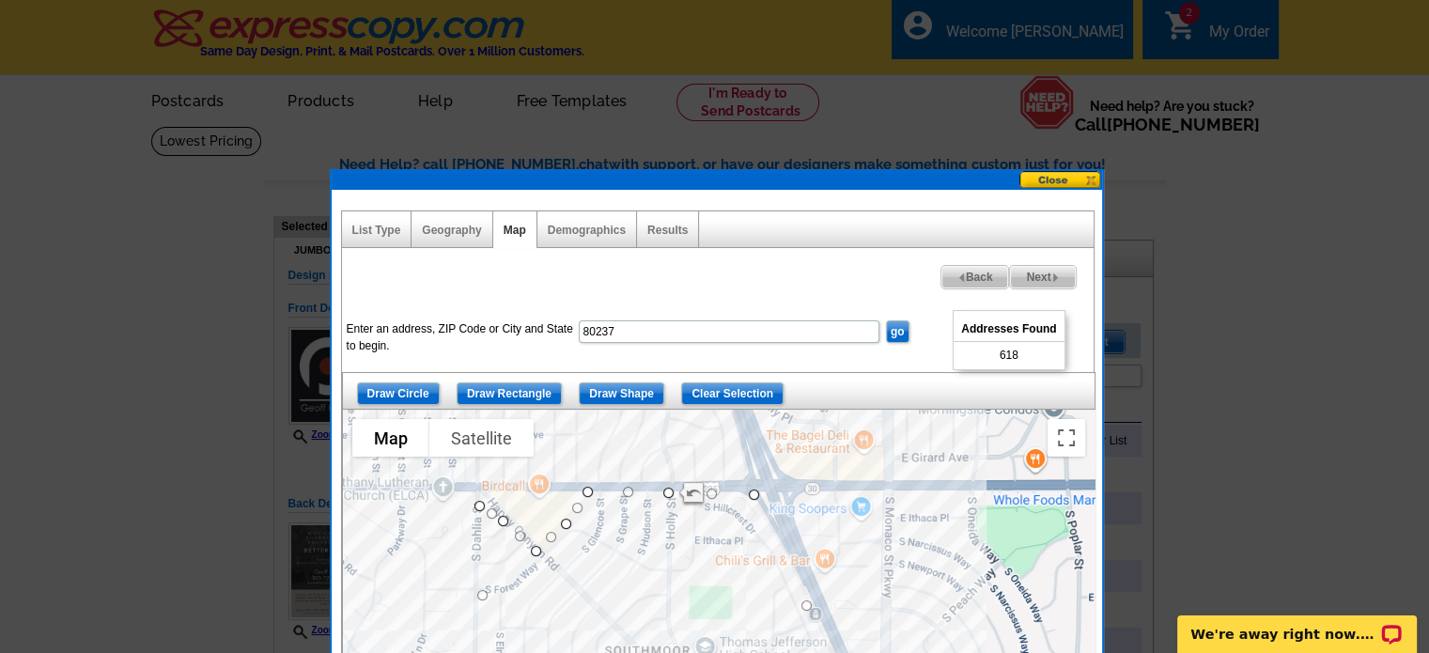
click at [1041, 279] on span "Next" at bounding box center [1042, 277] width 65 height 23
select select
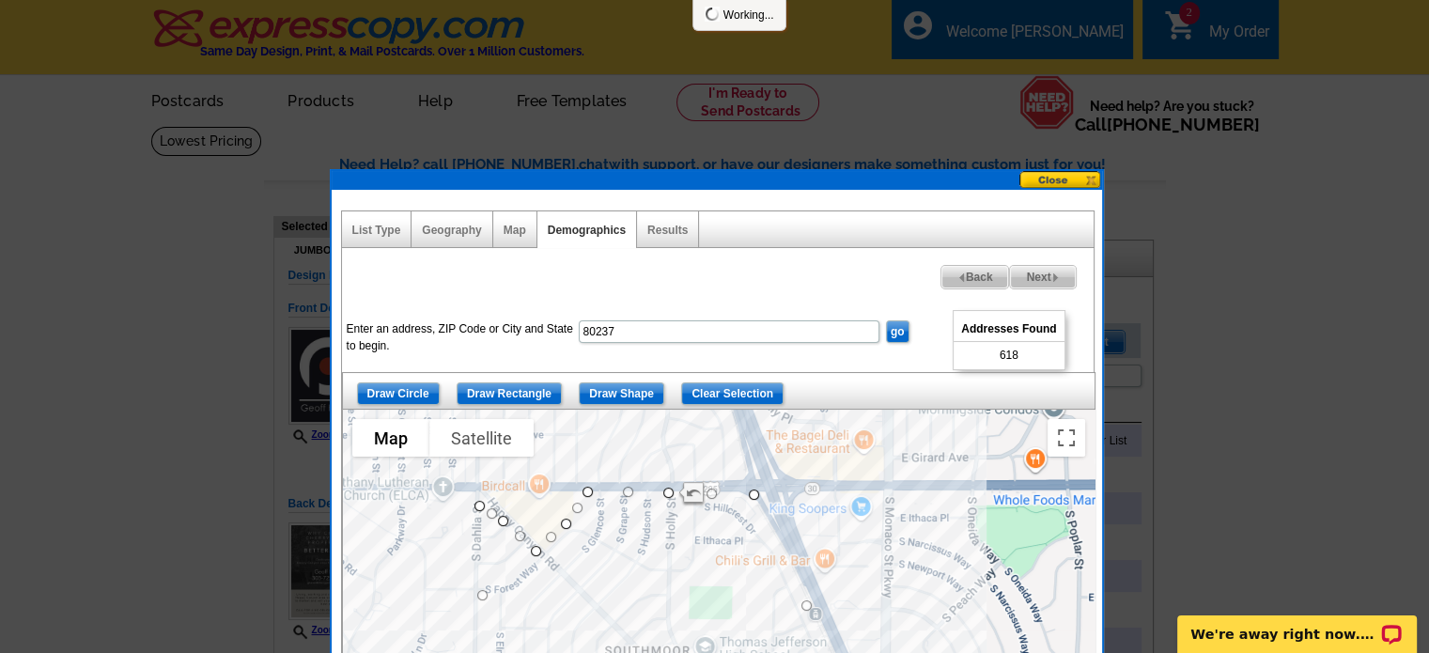
select select
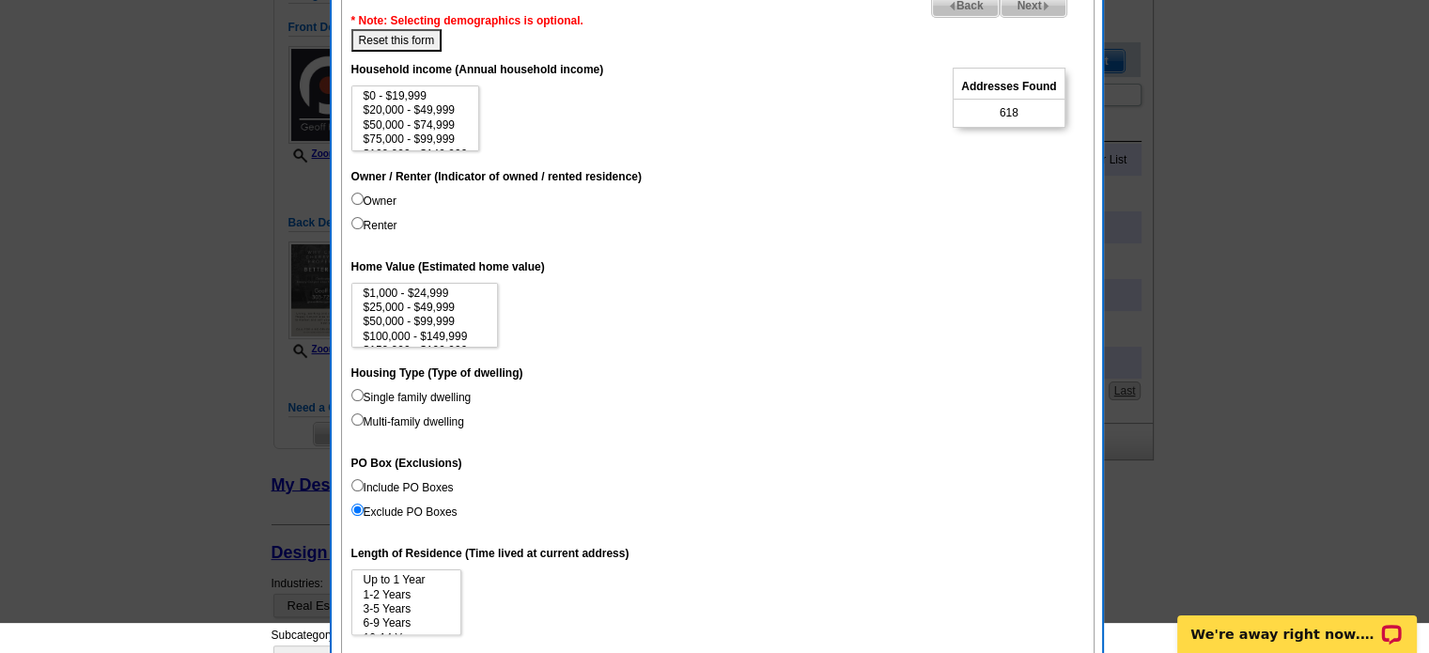
scroll to position [282, 0]
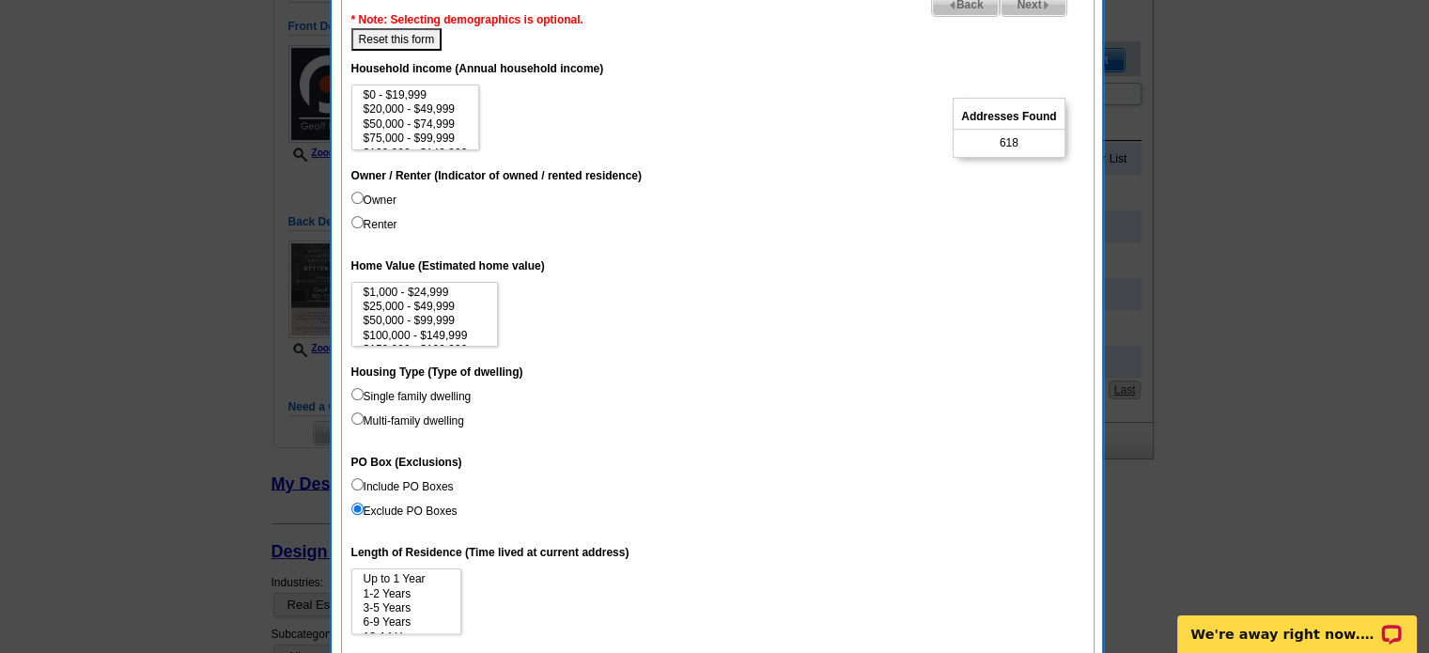
click at [355, 390] on input "Single family dwelling" at bounding box center [357, 394] width 12 height 12
radio input "true"
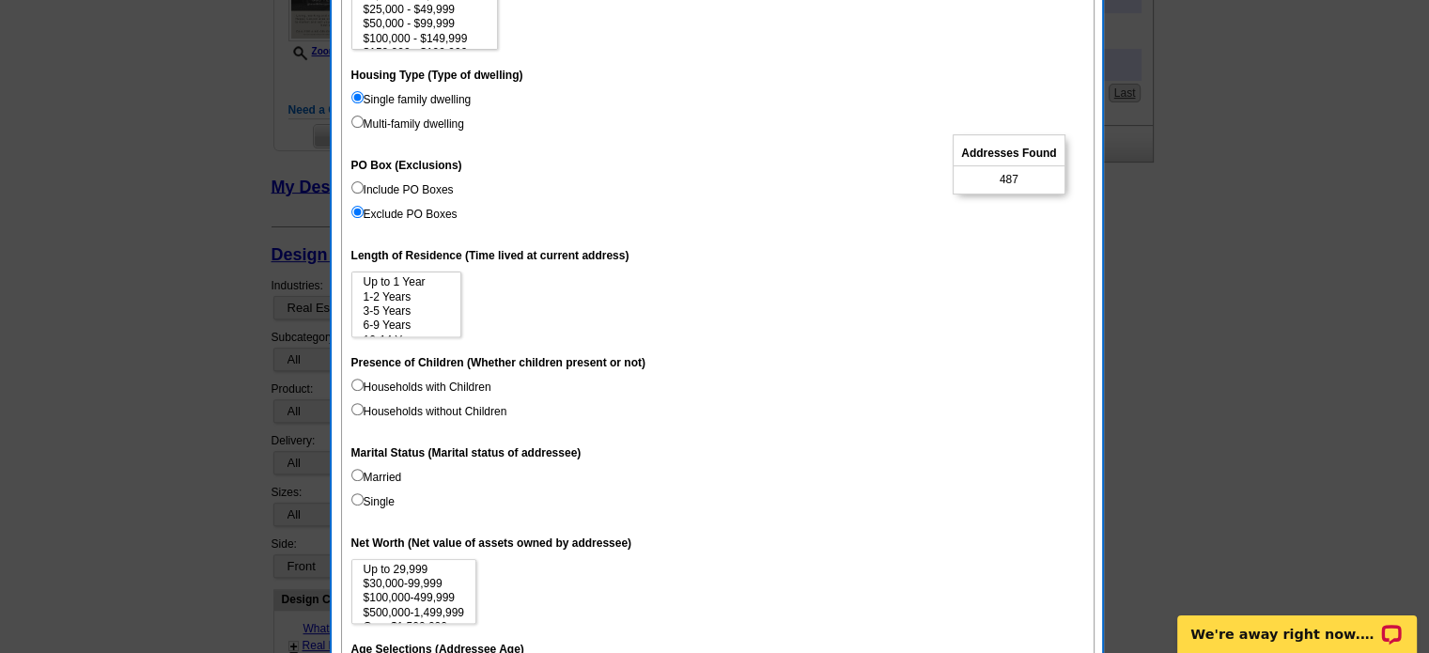
scroll to position [564, 0]
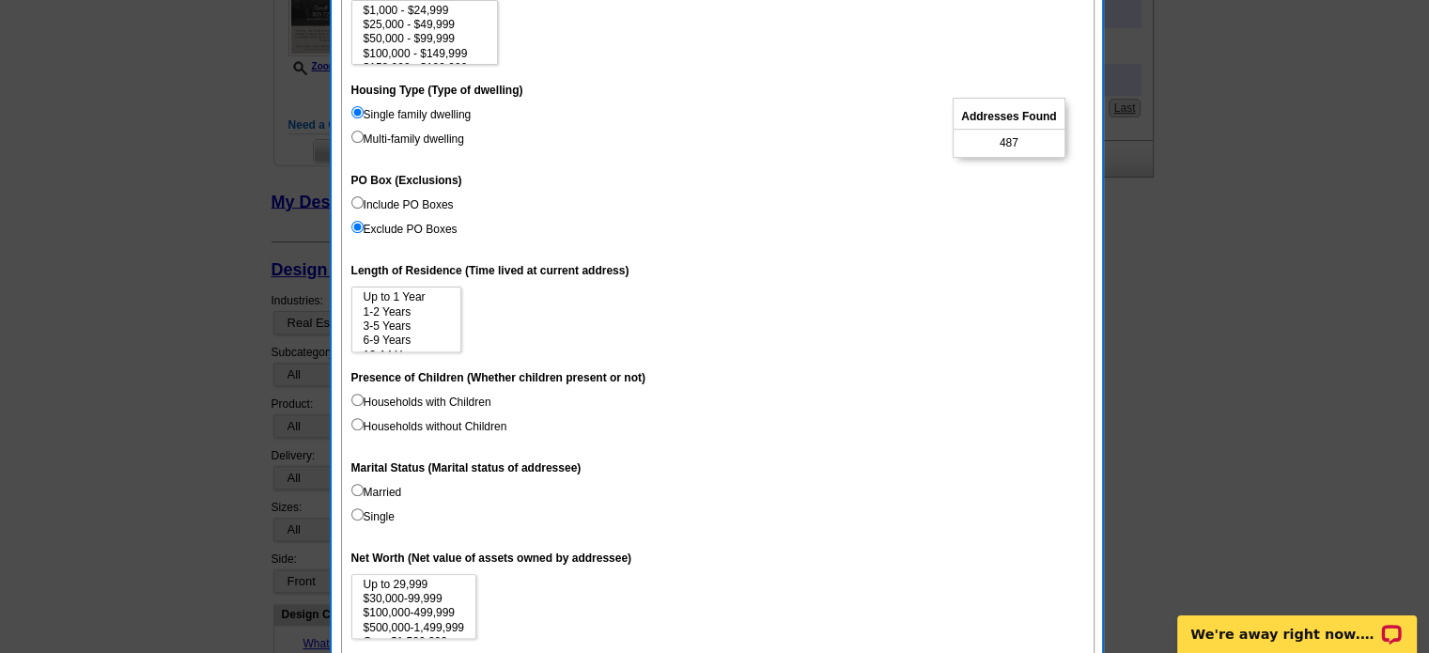
click at [355, 108] on input "Single family dwelling" at bounding box center [357, 112] width 12 height 12
click at [359, 132] on input "Multi-family dwelling" at bounding box center [357, 137] width 12 height 12
radio input "true"
click at [355, 109] on input "Single family dwelling" at bounding box center [357, 112] width 12 height 12
radio input "true"
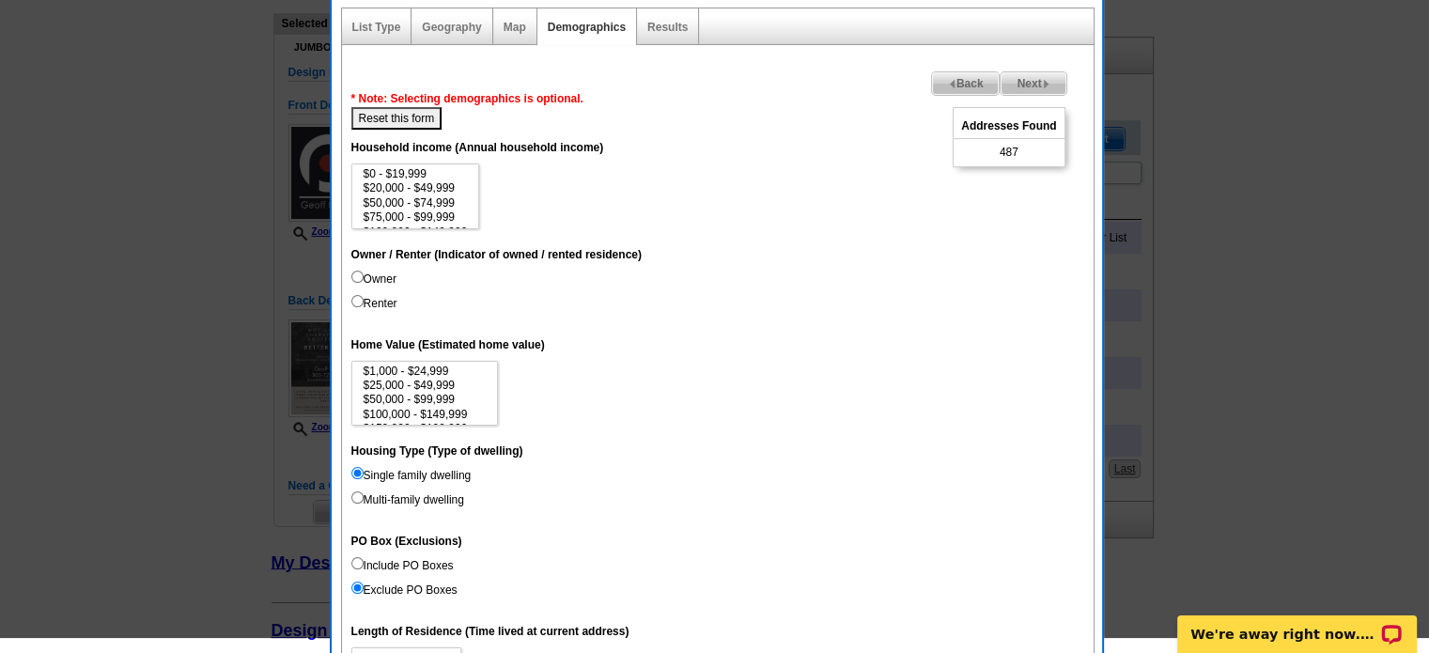
scroll to position [188, 0]
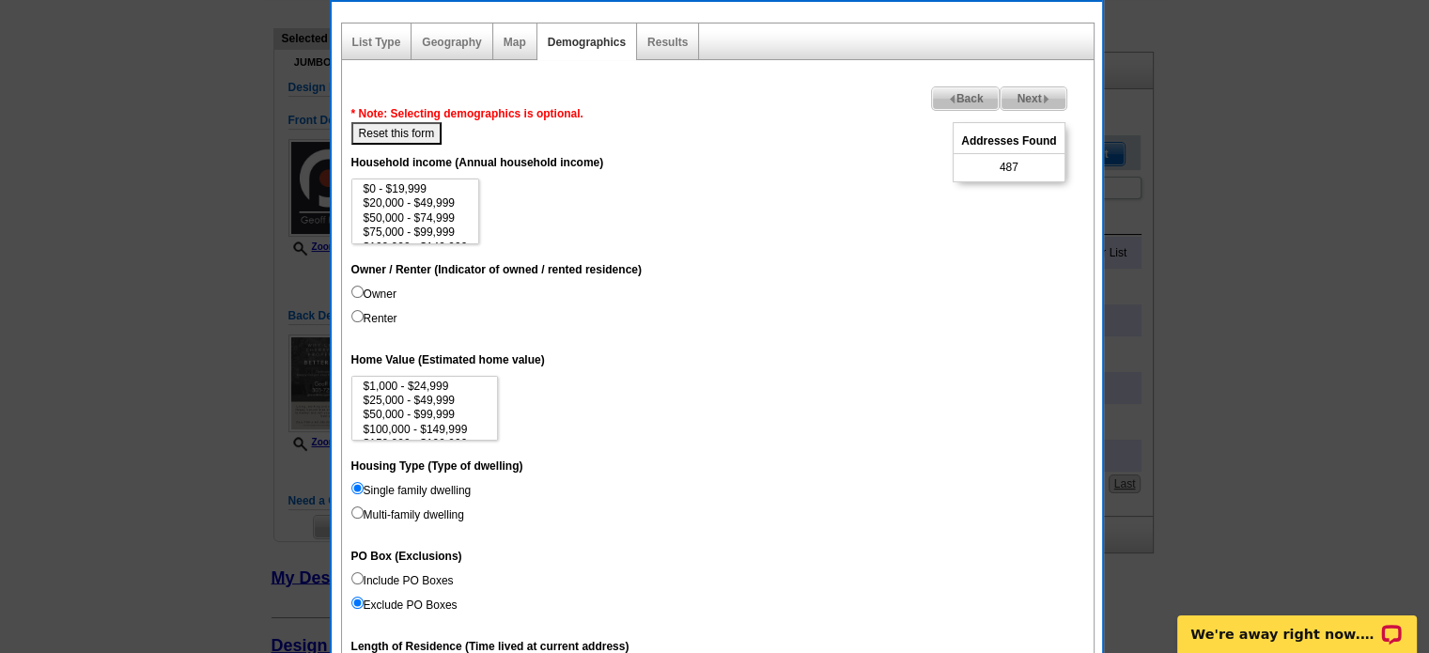
click at [413, 134] on button "Reset this form" at bounding box center [396, 133] width 91 height 23
select select
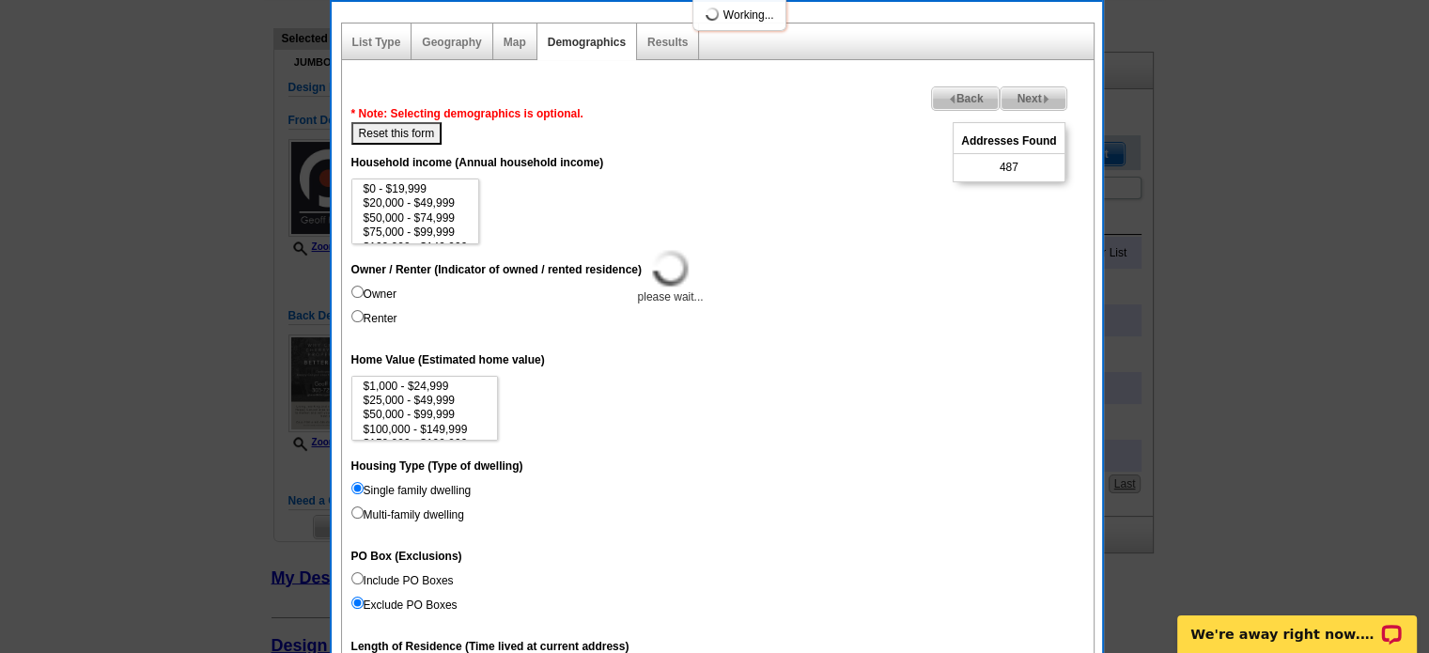
select select
click at [355, 484] on input "Single family dwelling" at bounding box center [357, 488] width 12 height 12
radio input "true"
click at [1031, 93] on span "Next" at bounding box center [1033, 98] width 65 height 23
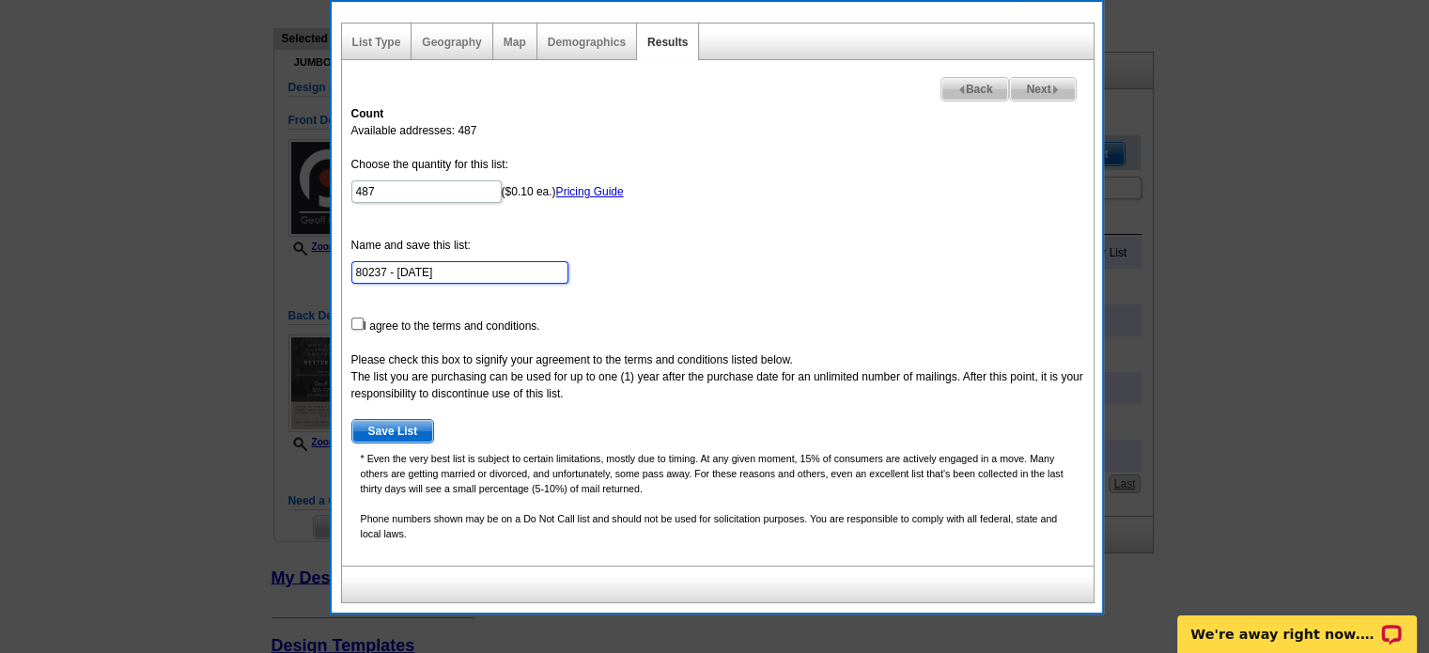
click at [459, 270] on input "80237 - [DATE]" at bounding box center [459, 272] width 217 height 23
click at [354, 319] on input "checkbox" at bounding box center [357, 324] width 12 height 12
checkbox input "true"
click at [399, 429] on span "Save List" at bounding box center [393, 431] width 82 height 23
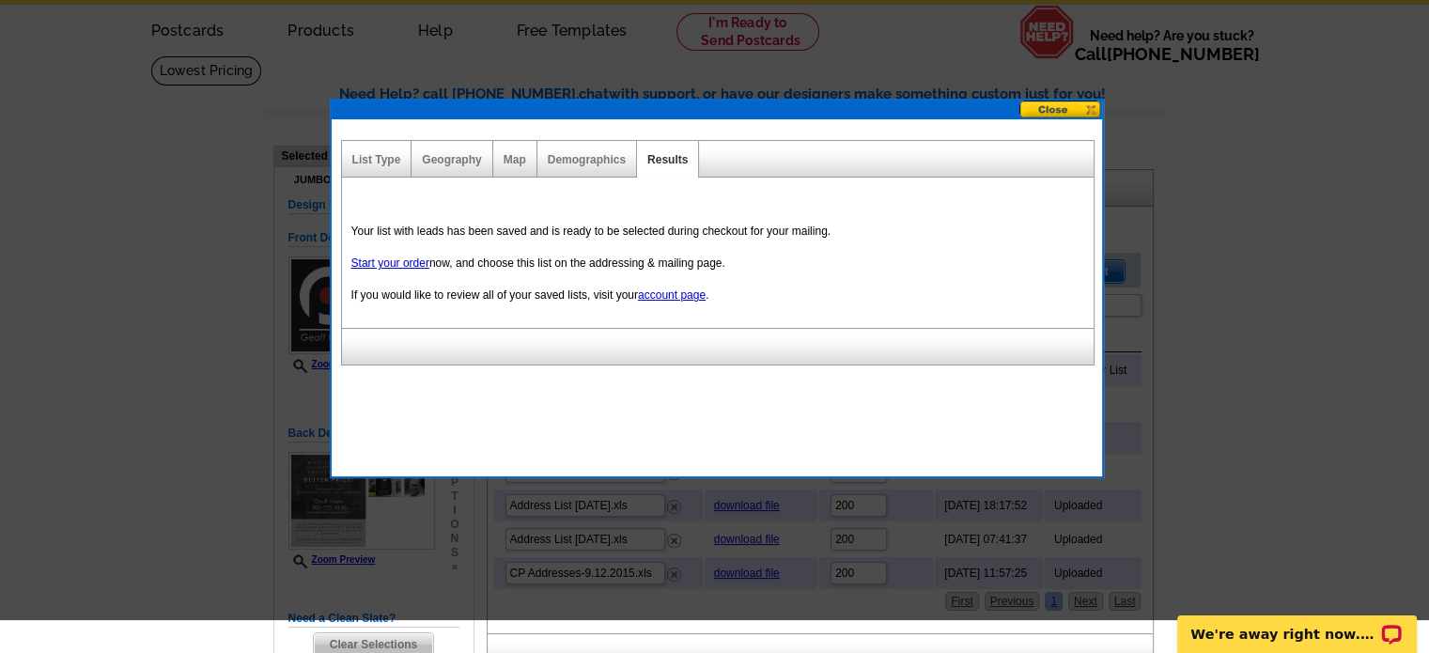
scroll to position [0, 0]
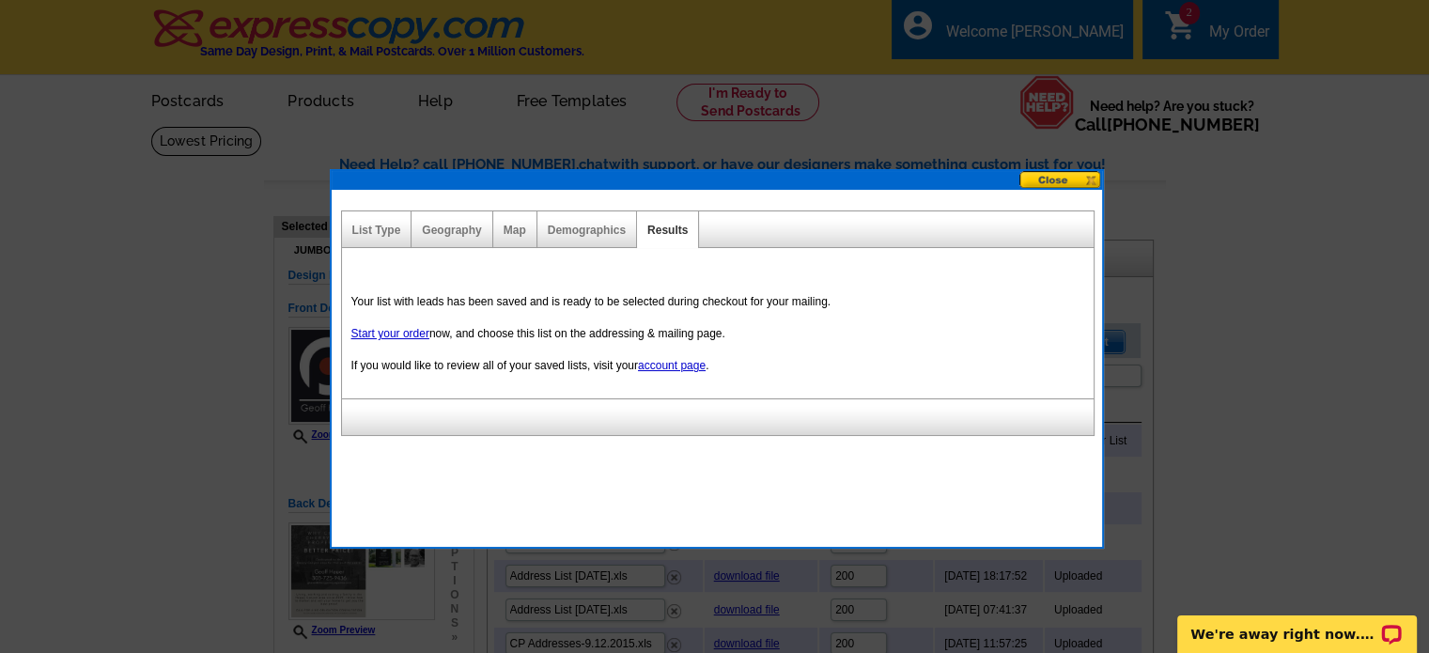
click at [1059, 180] on button at bounding box center [1061, 180] width 83 height 18
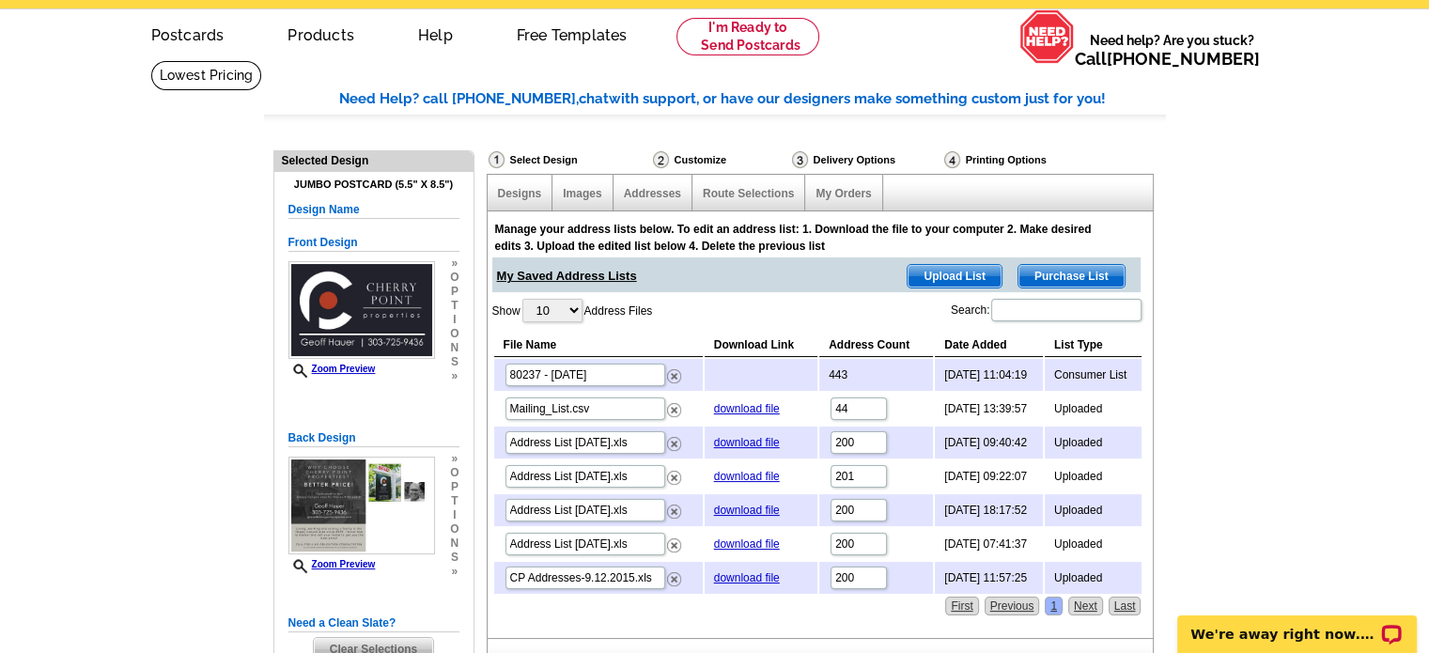
scroll to position [94, 0]
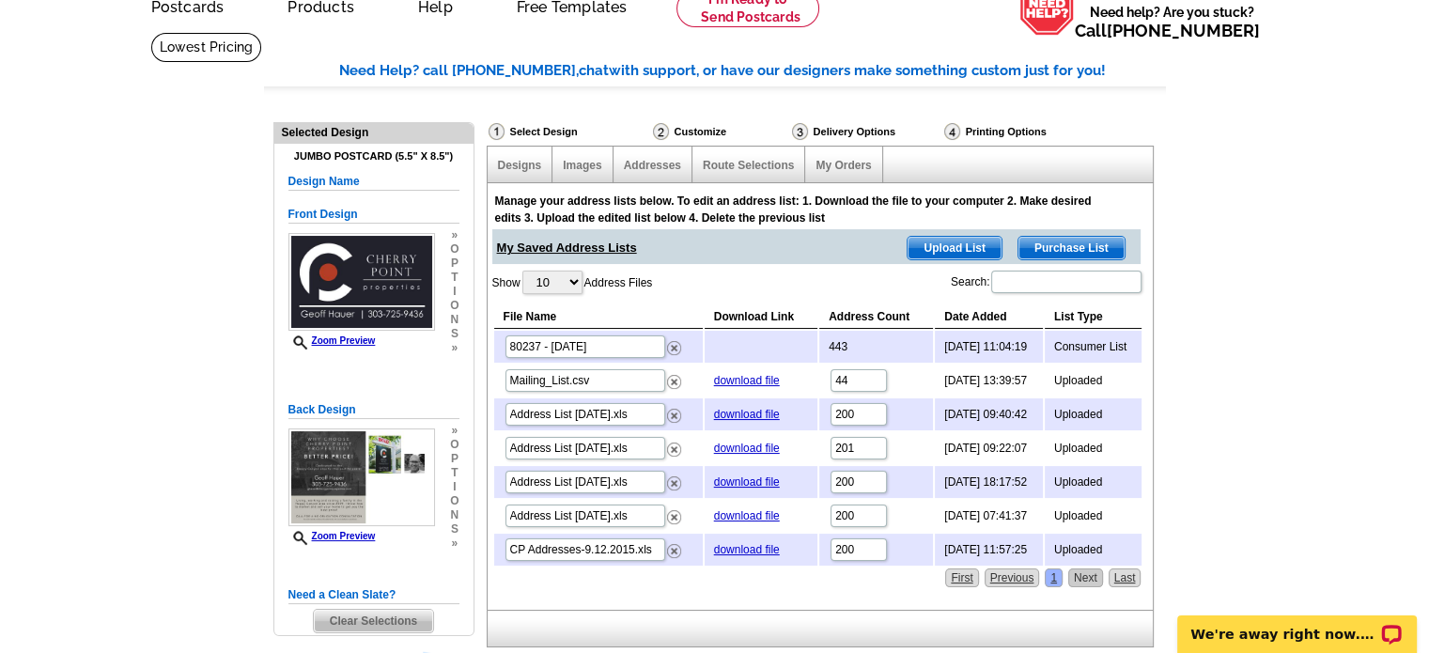
click at [1087, 574] on link "Next" at bounding box center [1085, 578] width 35 height 19
click at [837, 132] on div "Delivery Options" at bounding box center [866, 133] width 152 height 23
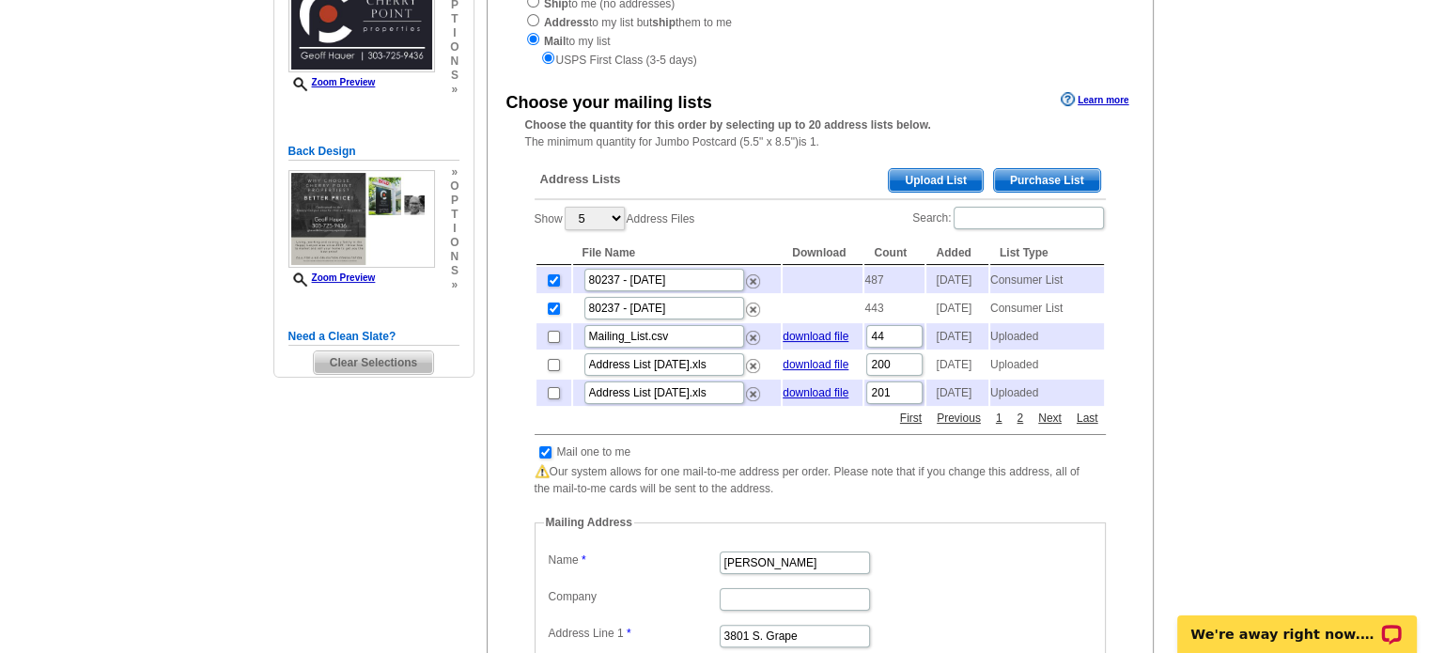
click at [549, 311] on td at bounding box center [554, 308] width 35 height 26
click at [552, 315] on input "checkbox" at bounding box center [554, 309] width 12 height 12
checkbox input "false"
click at [553, 285] on input "checkbox" at bounding box center [554, 280] width 12 height 12
checkbox input "false"
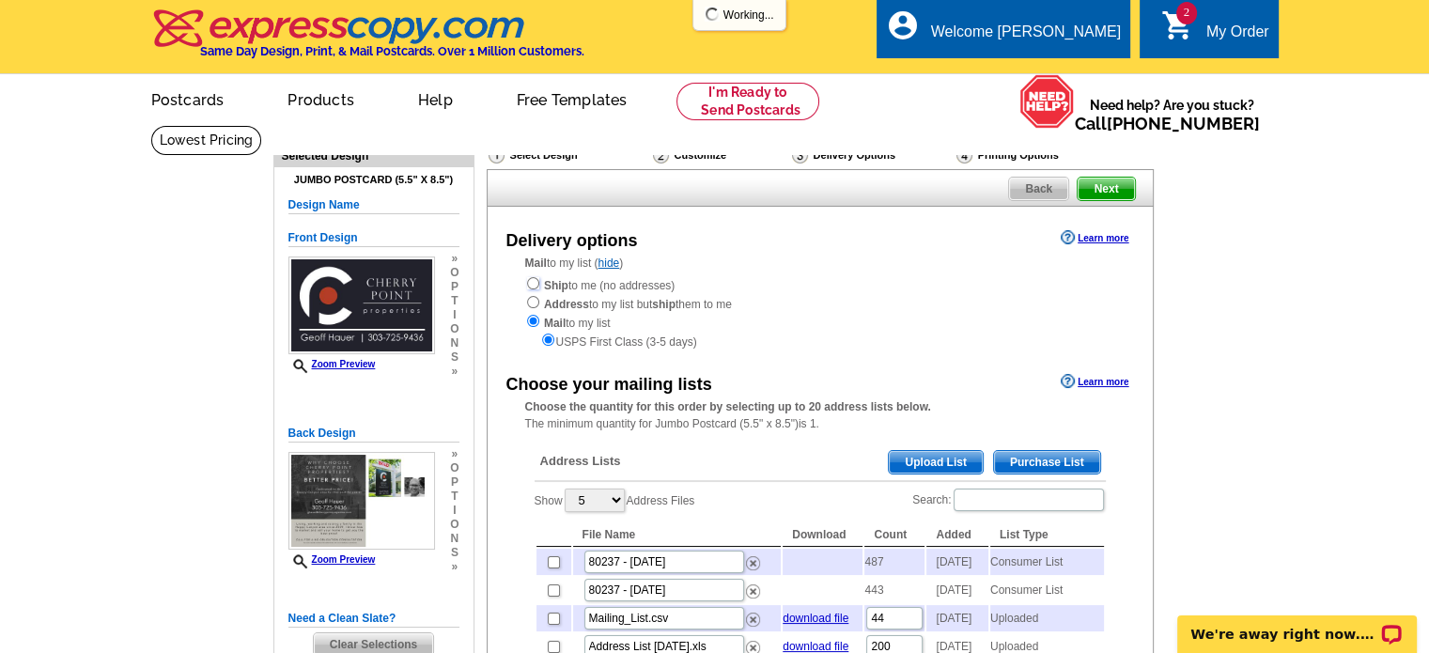
click at [536, 285] on input "radio" at bounding box center [533, 283] width 12 height 12
radio input "true"
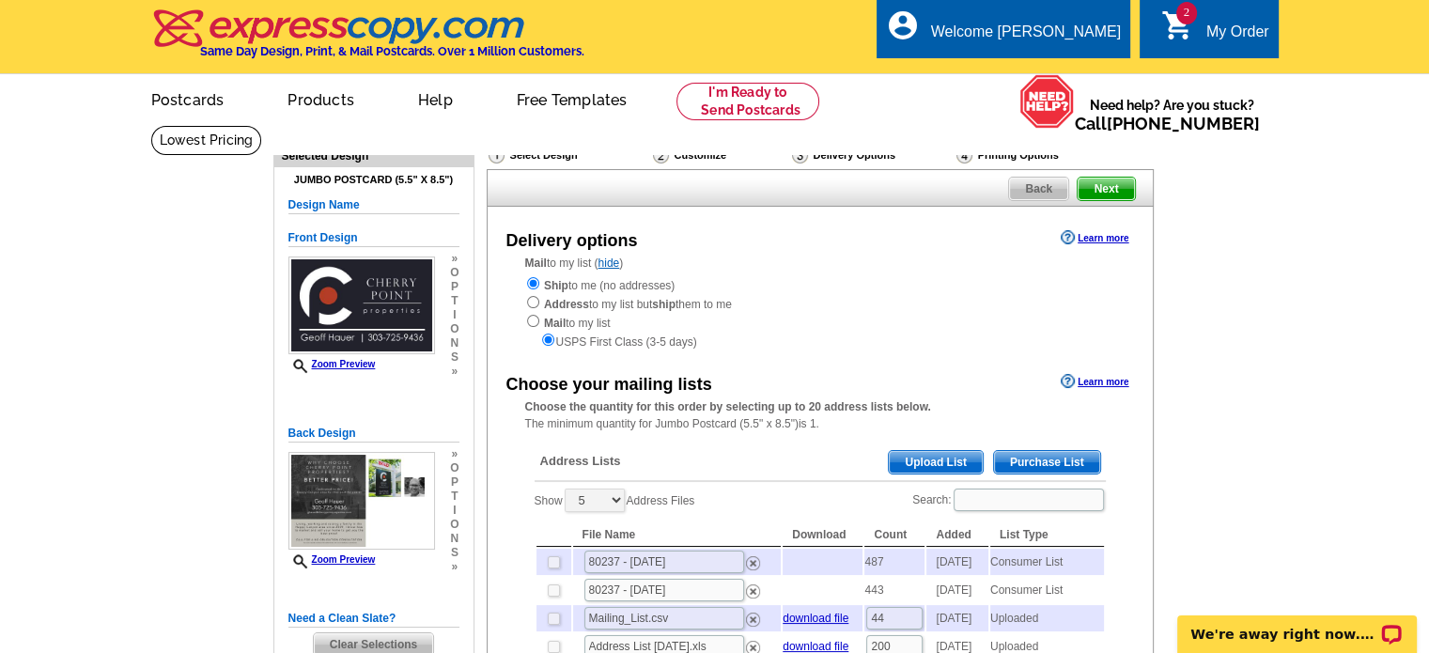
click at [1115, 183] on span "Next" at bounding box center [1106, 189] width 56 height 23
click at [1105, 191] on span "Next" at bounding box center [1106, 189] width 56 height 23
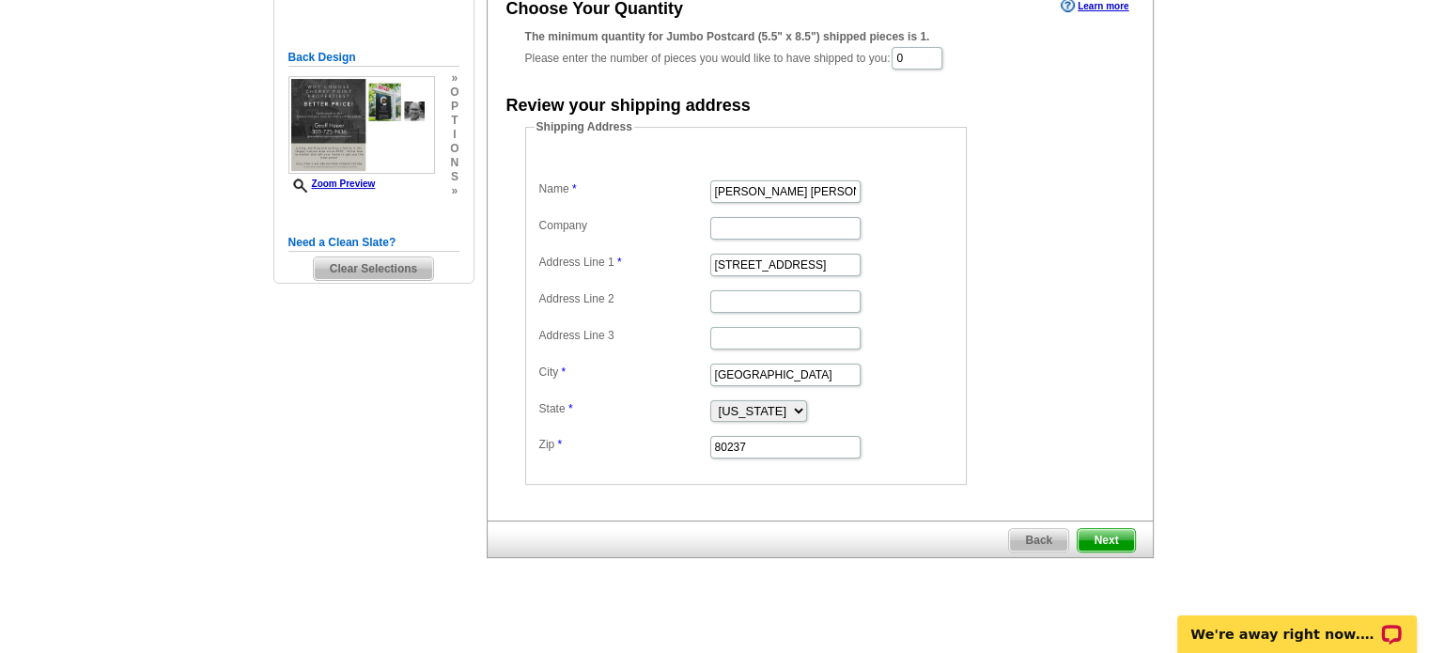
scroll to position [282, 0]
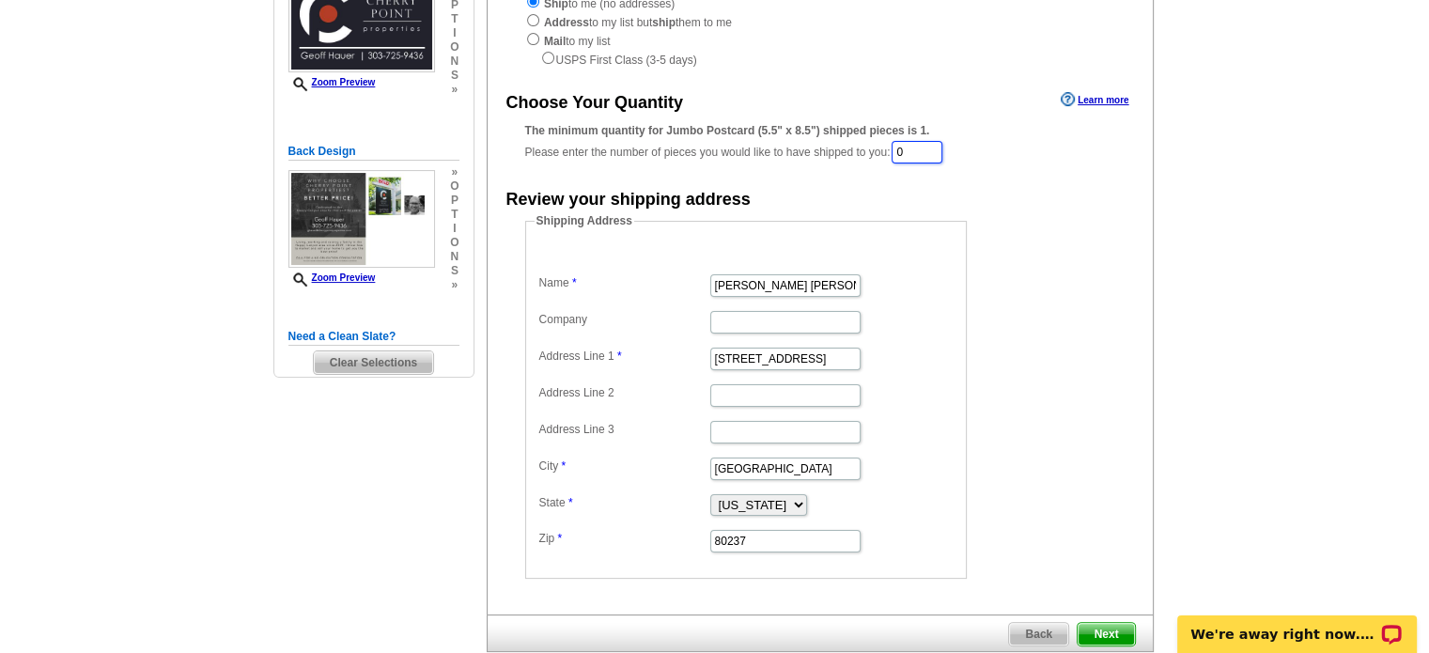
click at [915, 155] on input "0" at bounding box center [917, 152] width 51 height 23
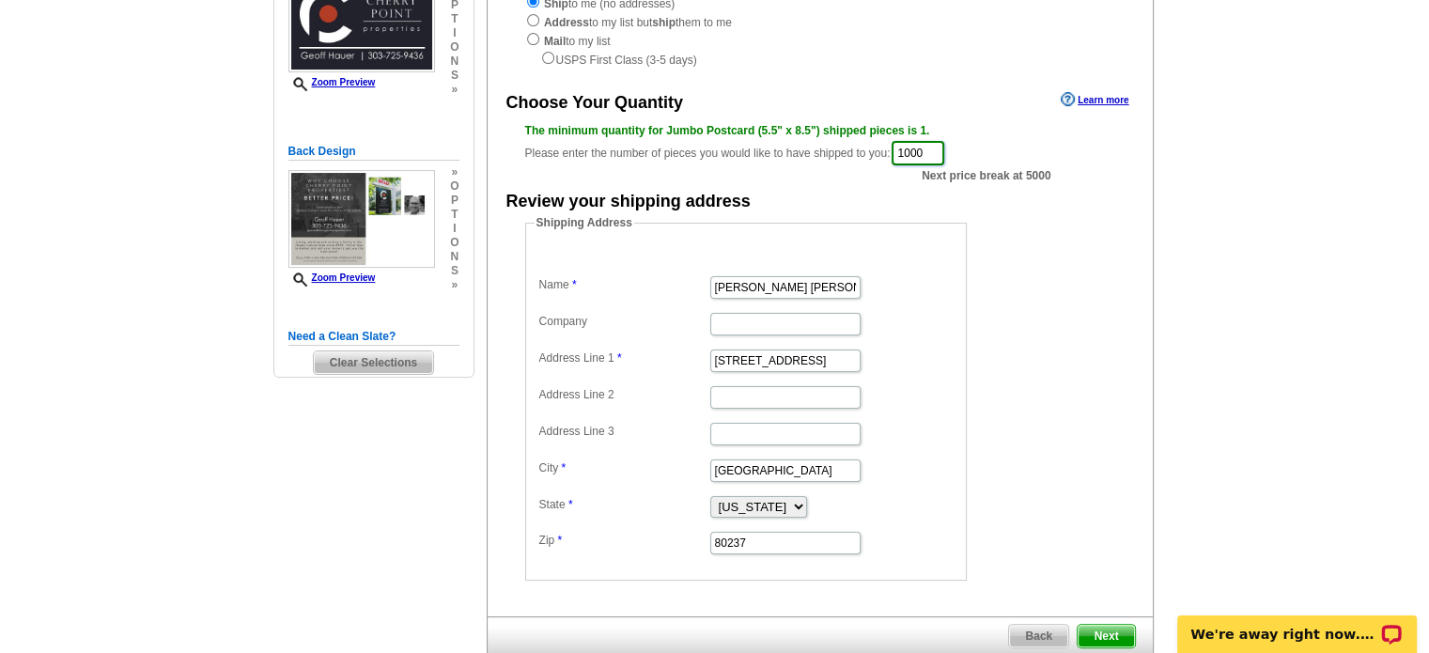
type input "1000"
click at [1120, 399] on div "Shipping Address Name Geoff K Hauer Company Address Line 1 3801 S Grape St Addr…" at bounding box center [820, 397] width 665 height 366
click at [1109, 629] on span "Next" at bounding box center [1106, 636] width 56 height 23
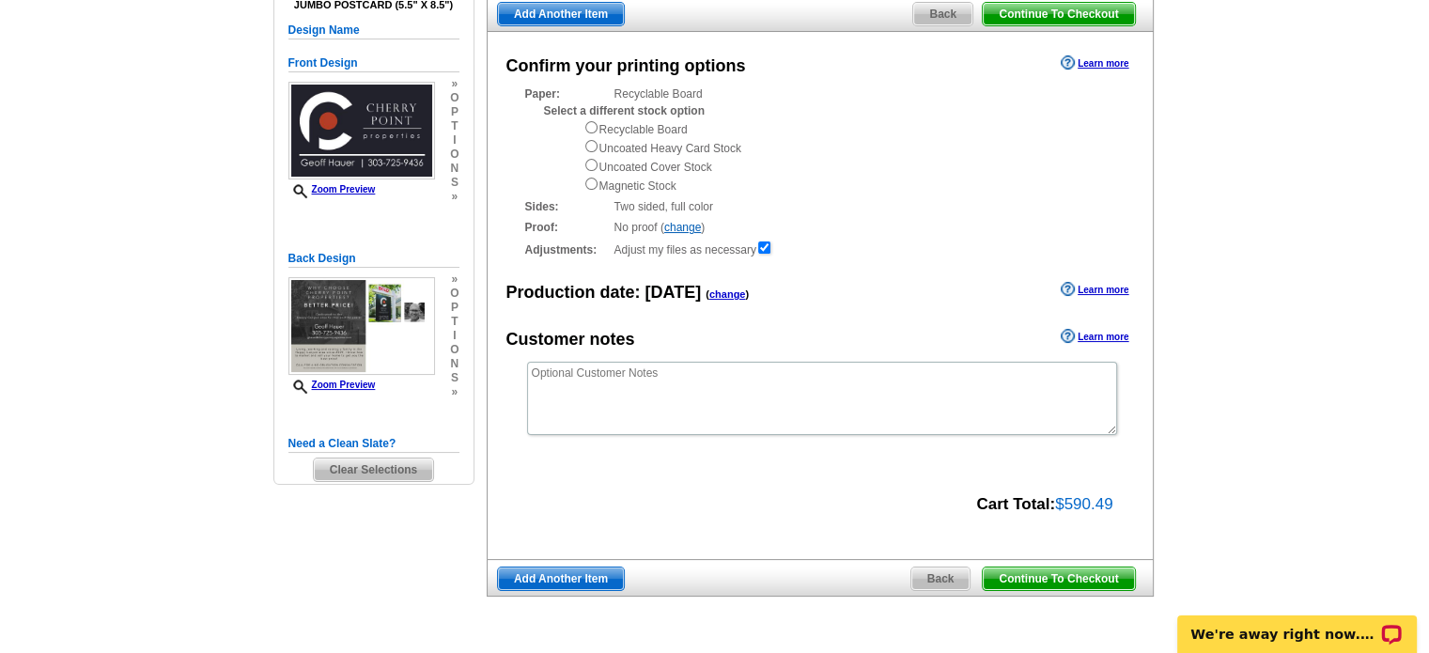
scroll to position [94, 0]
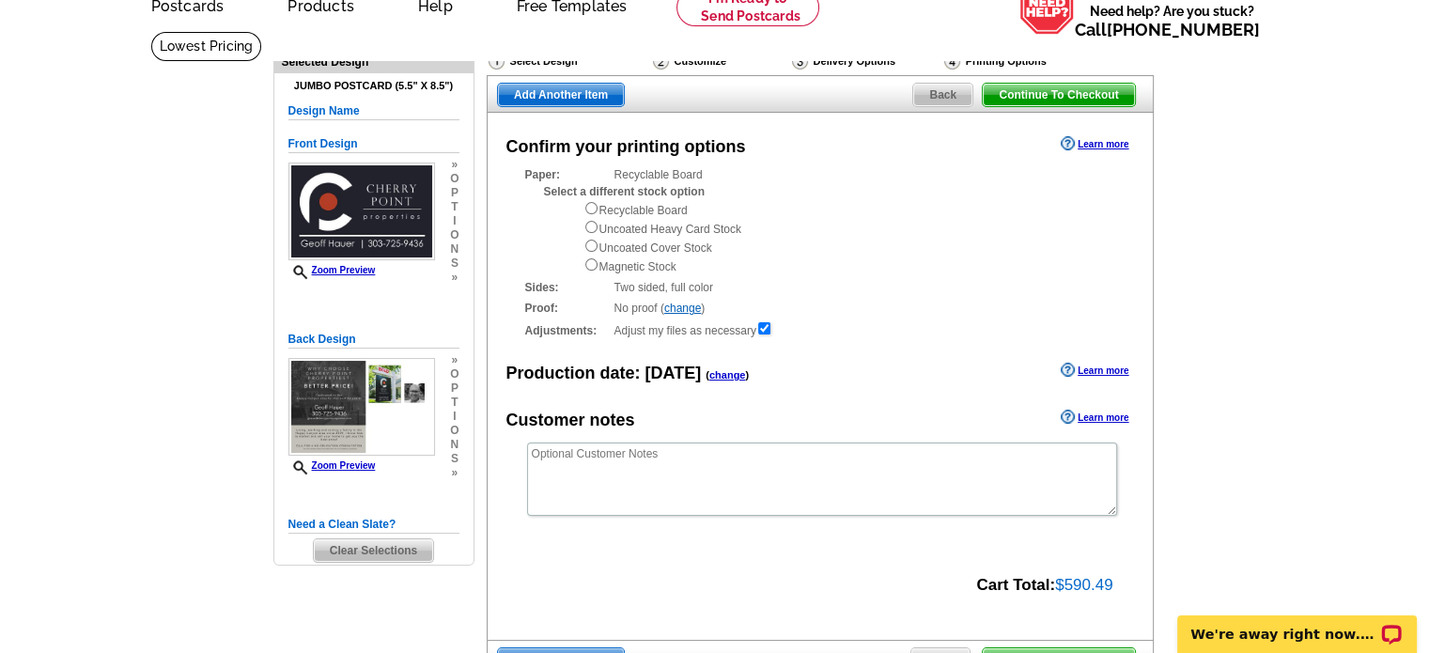
click at [689, 311] on link "change" at bounding box center [682, 308] width 37 height 13
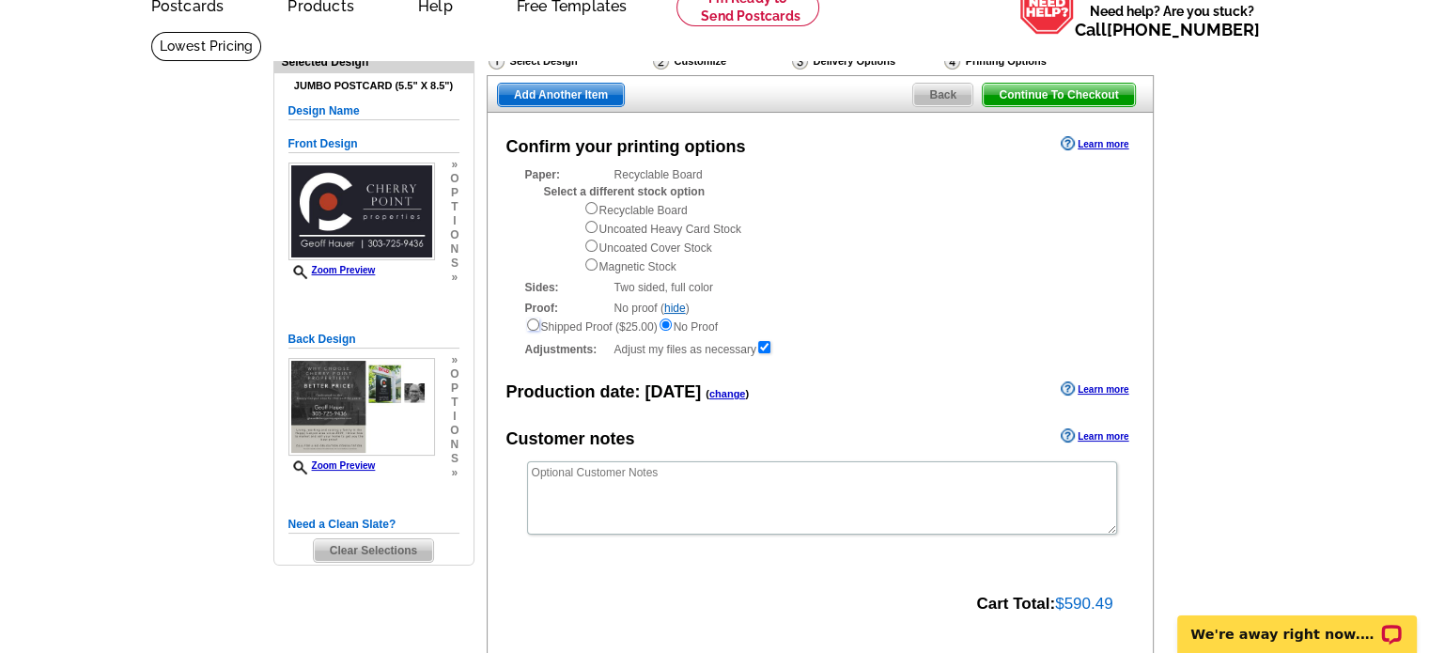
click at [531, 327] on input "radio" at bounding box center [533, 325] width 12 height 12
radio input "true"
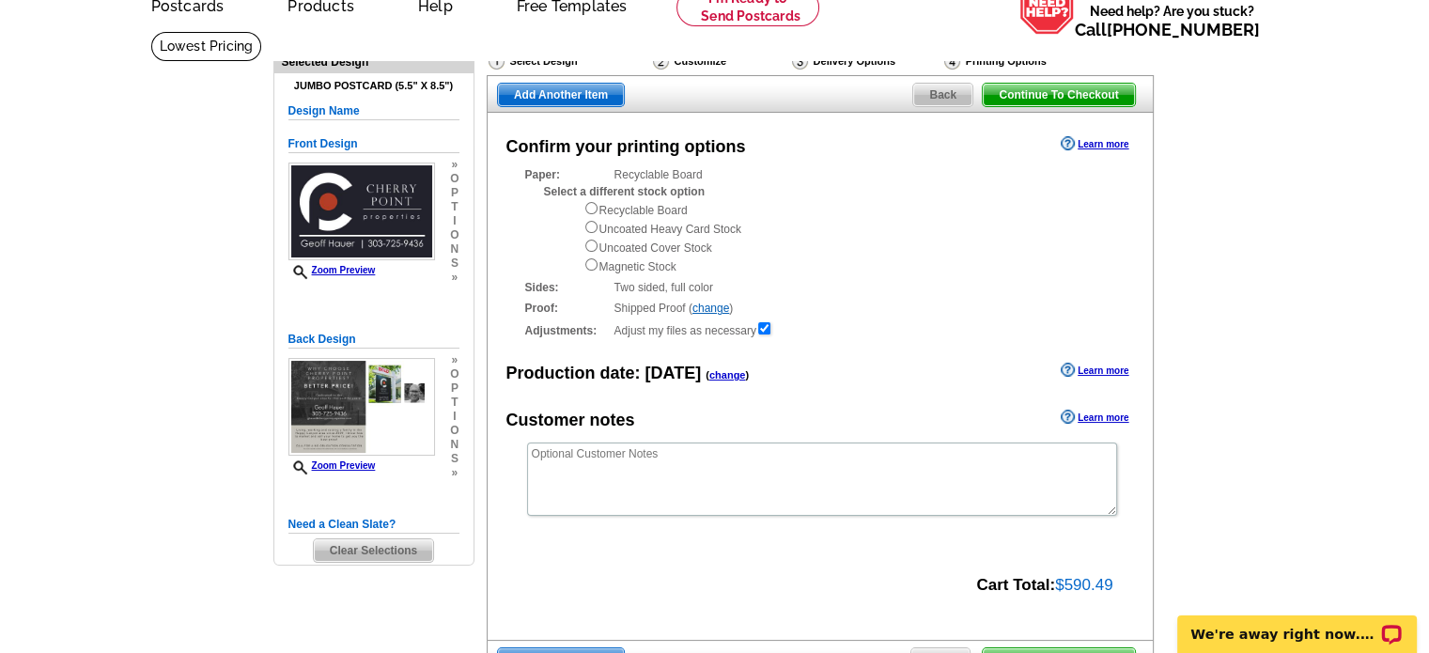
click at [1108, 142] on link "Learn more" at bounding box center [1095, 143] width 68 height 15
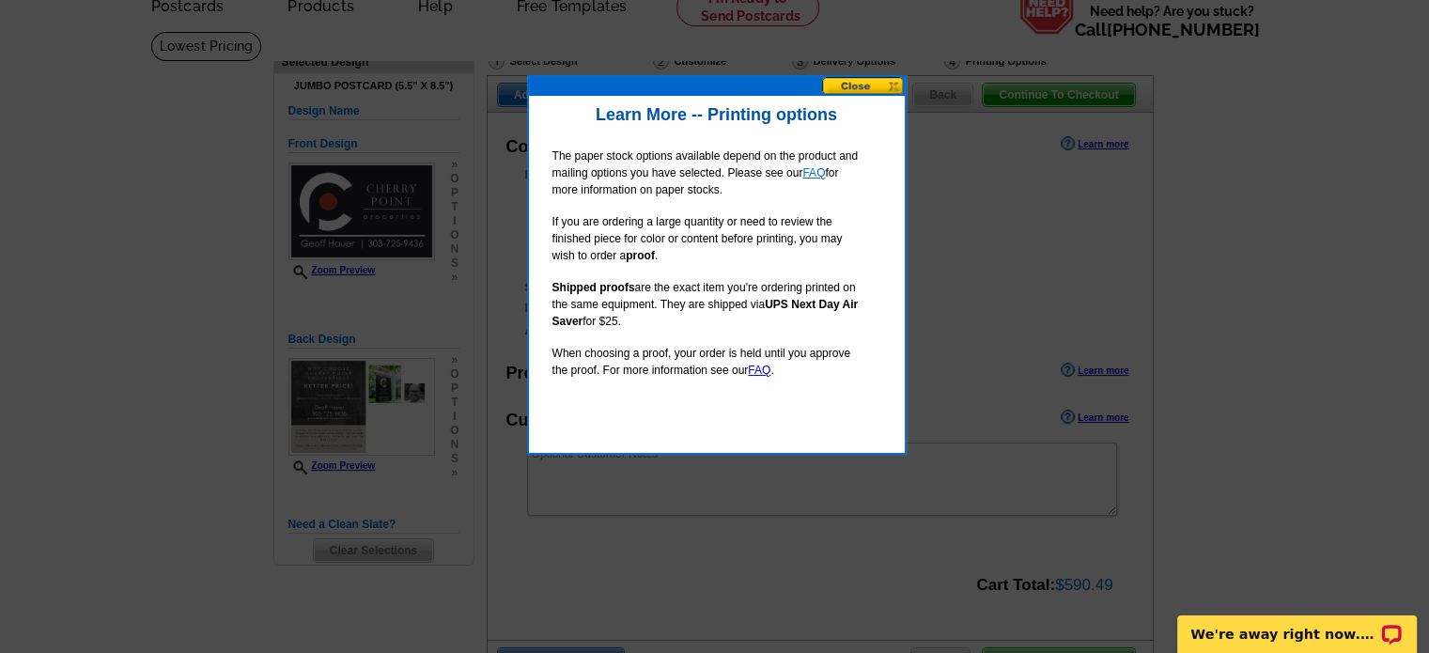
click at [816, 171] on link "FAQ" at bounding box center [814, 172] width 23 height 13
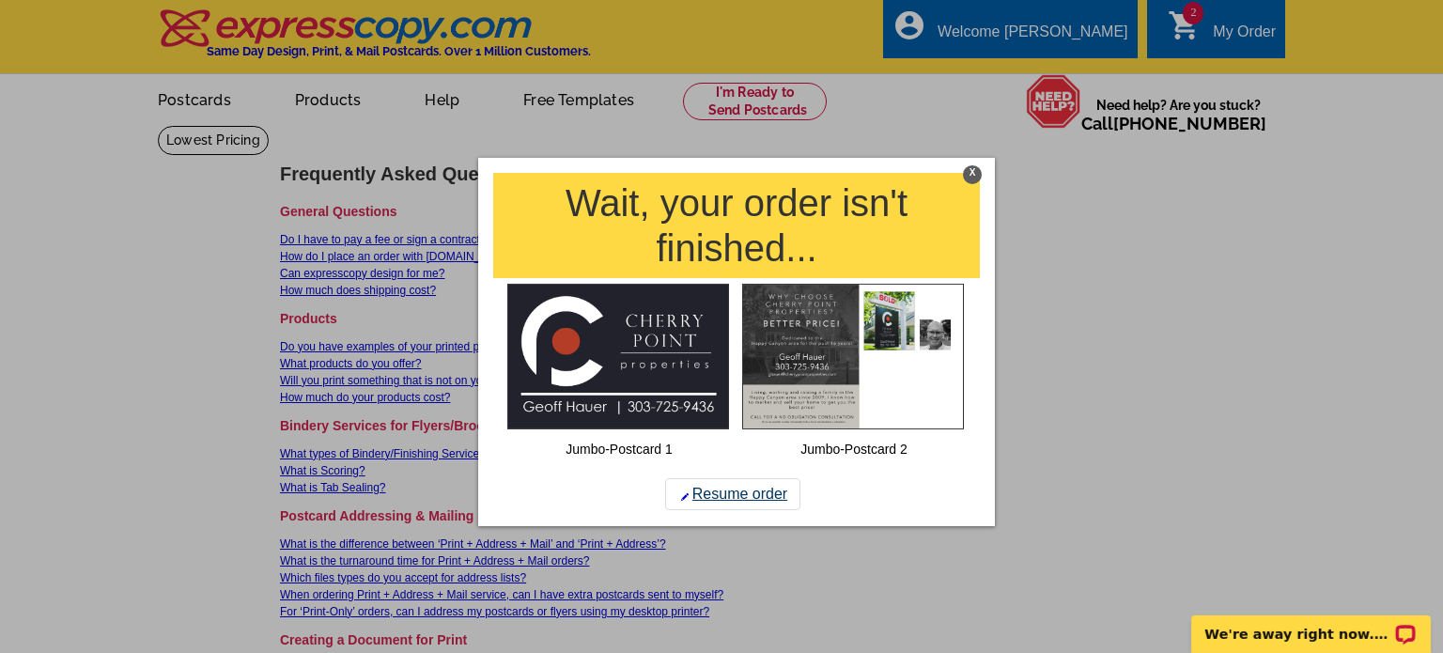
click at [752, 491] on link "Resume order" at bounding box center [732, 494] width 135 height 32
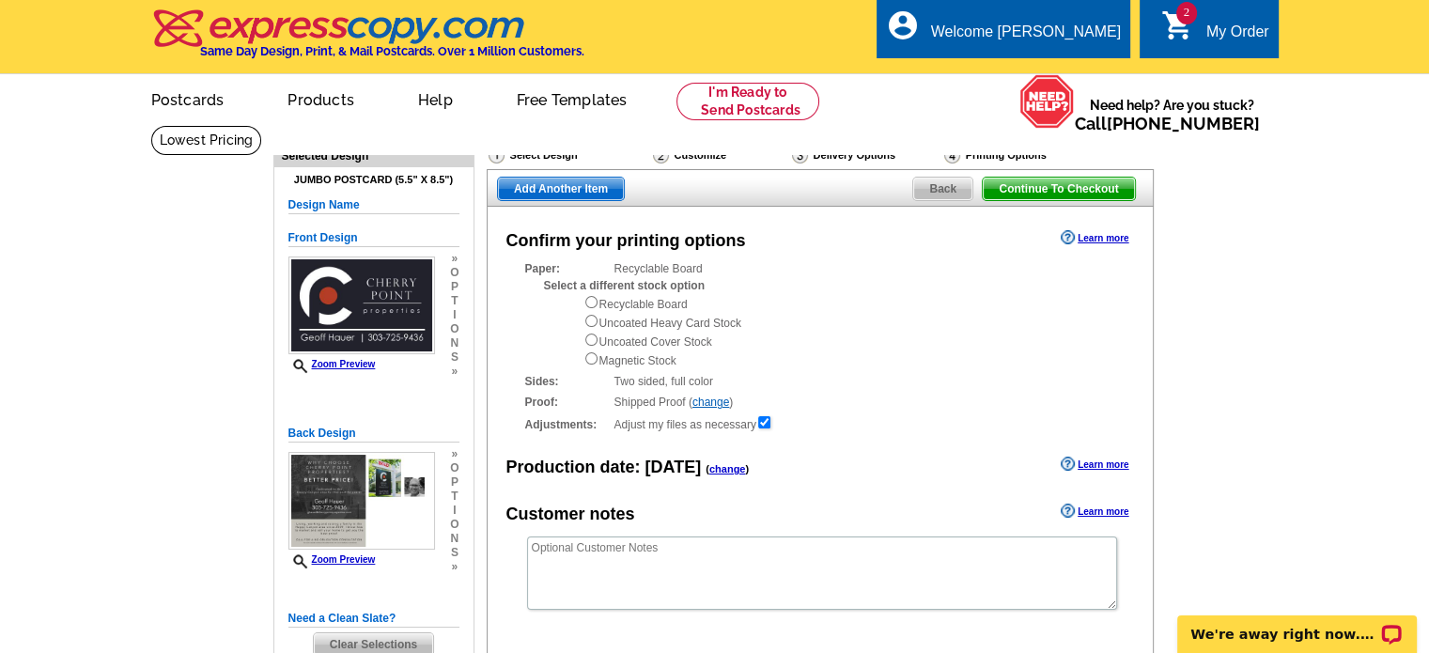
click at [841, 155] on div "Delivery Options" at bounding box center [866, 157] width 152 height 23
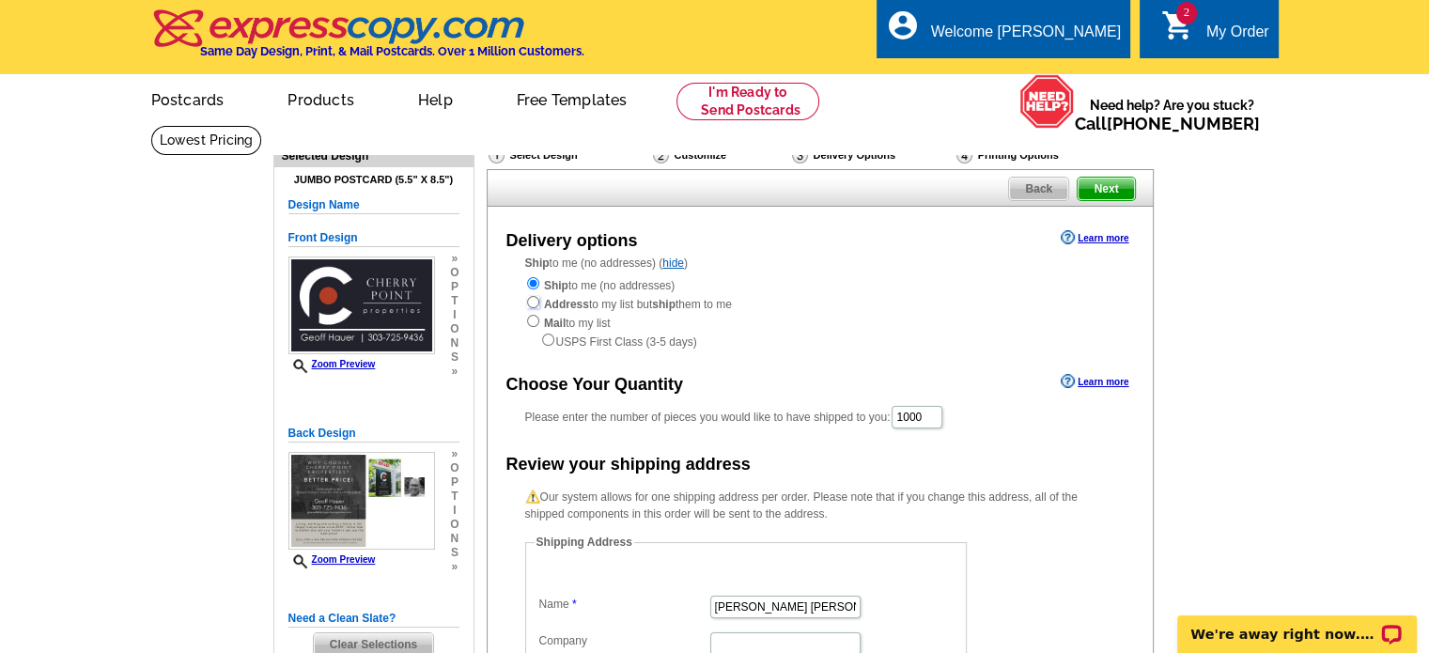
click at [530, 304] on input "radio" at bounding box center [533, 302] width 12 height 12
radio input "true"
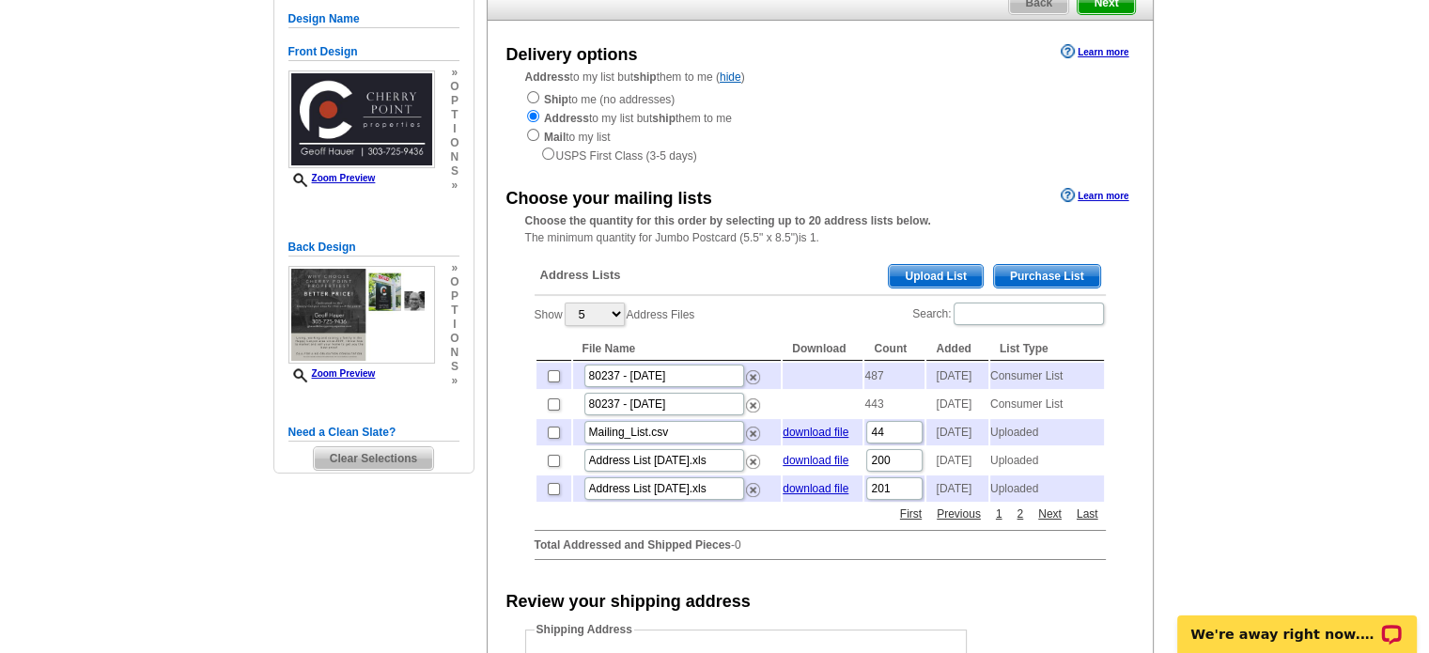
scroll to position [188, 0]
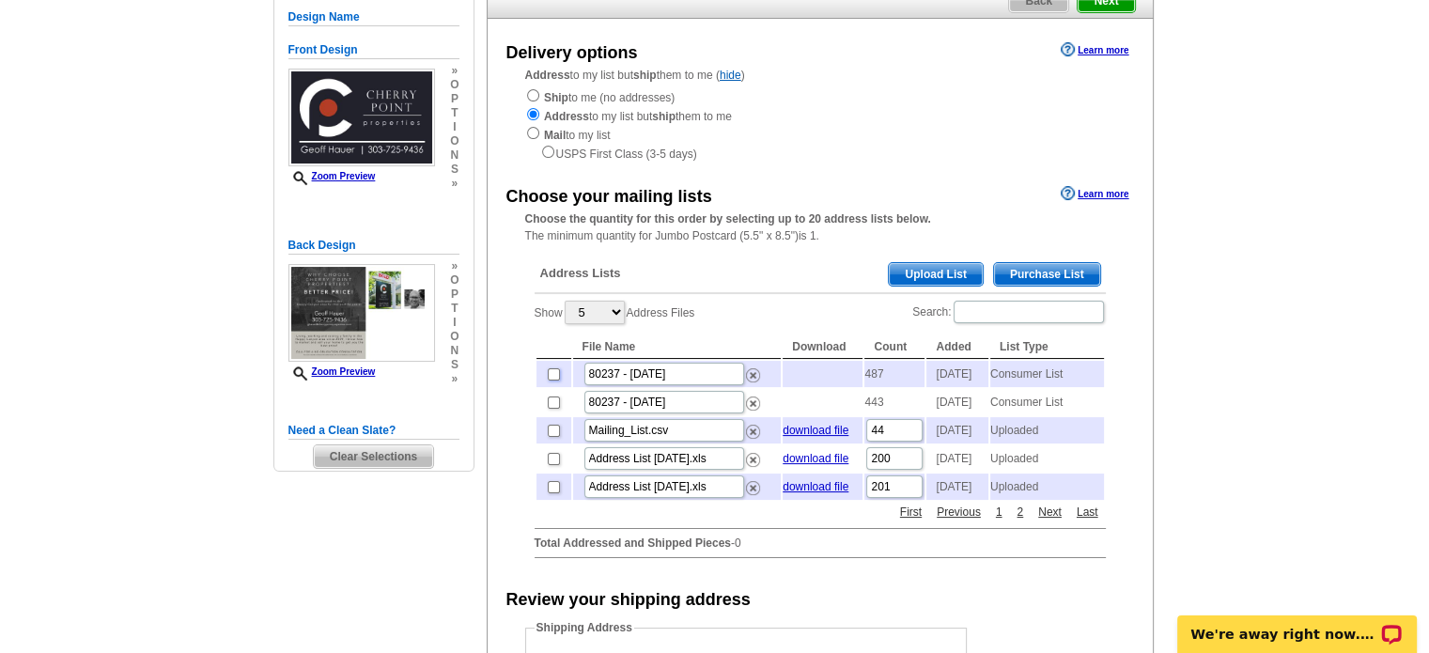
click at [552, 375] on input "checkbox" at bounding box center [554, 374] width 12 height 12
checkbox input "true"
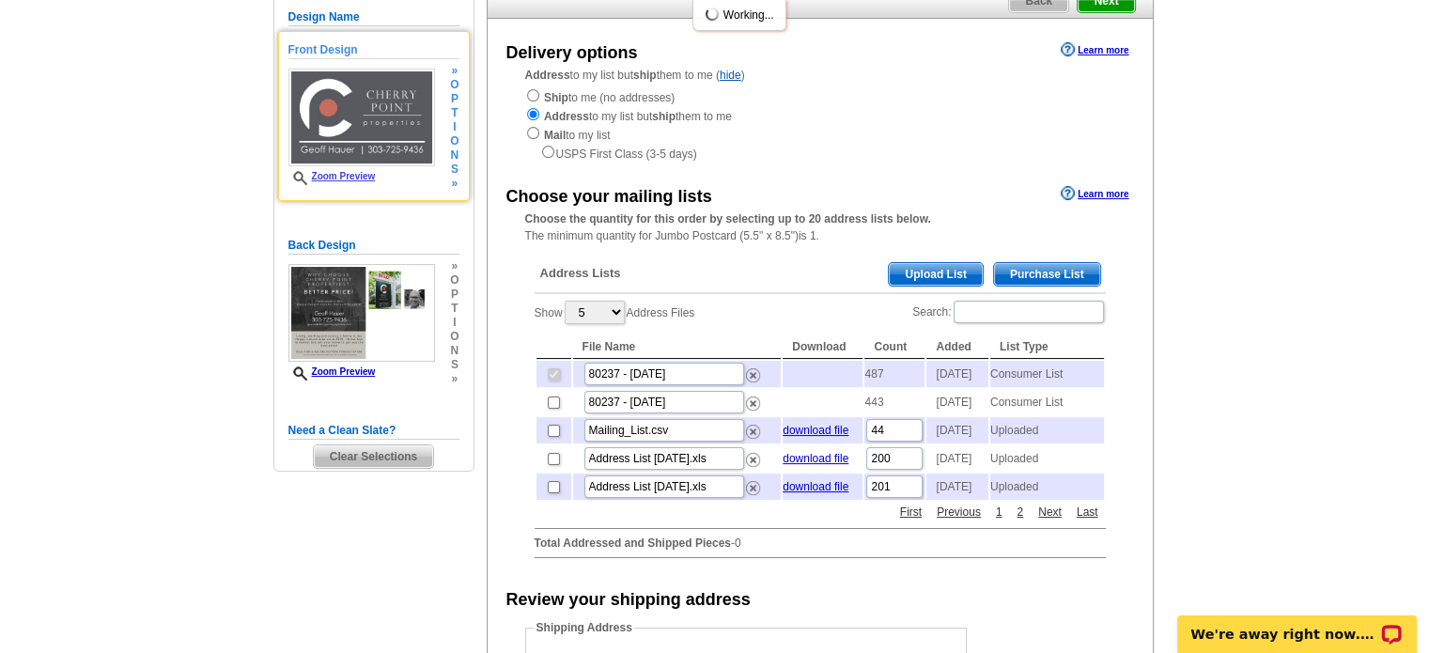
click at [352, 150] on img at bounding box center [361, 118] width 147 height 98
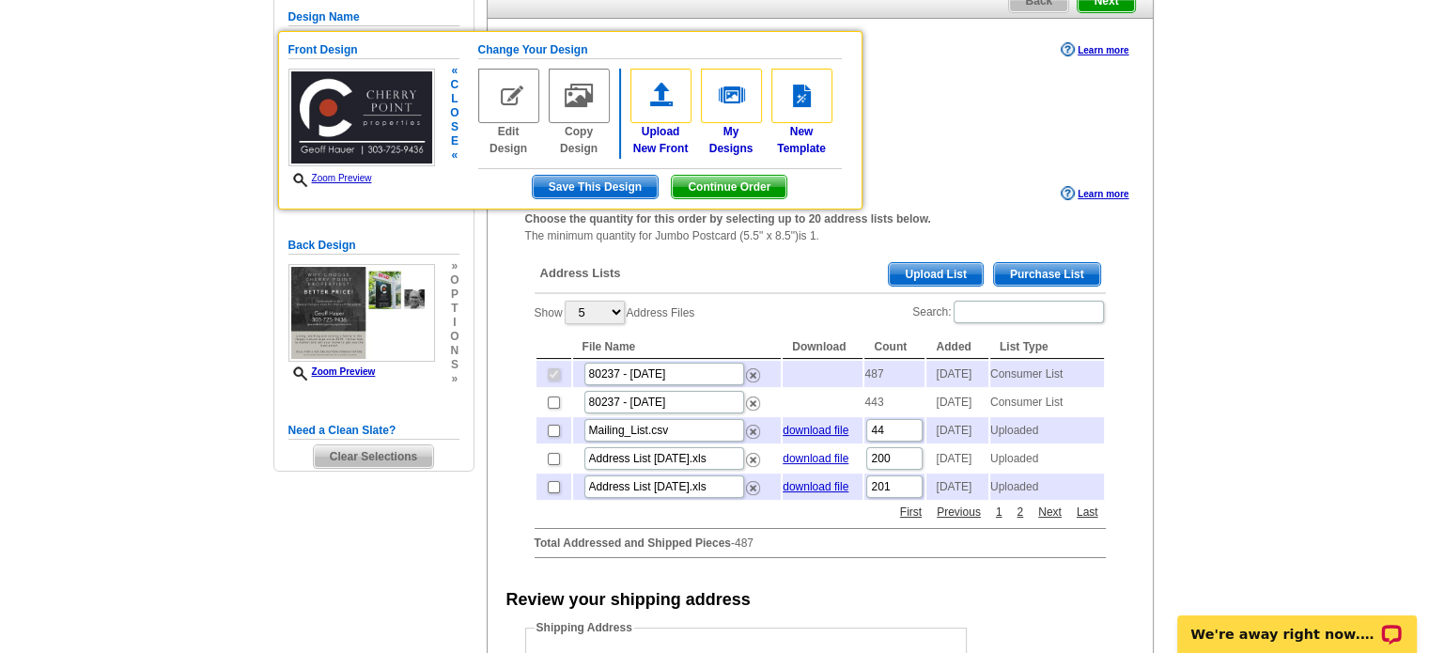
click at [730, 187] on span "Continue Order" at bounding box center [729, 187] width 115 height 23
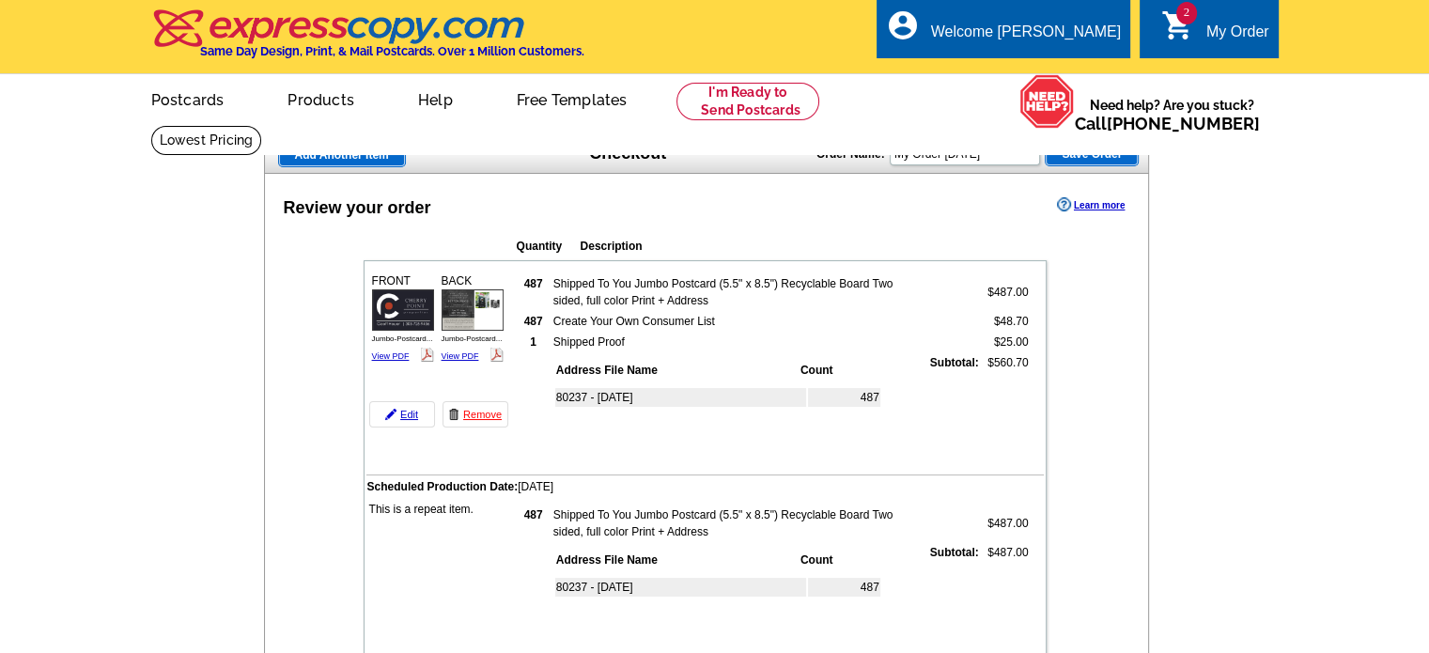
type input "HURRY40"
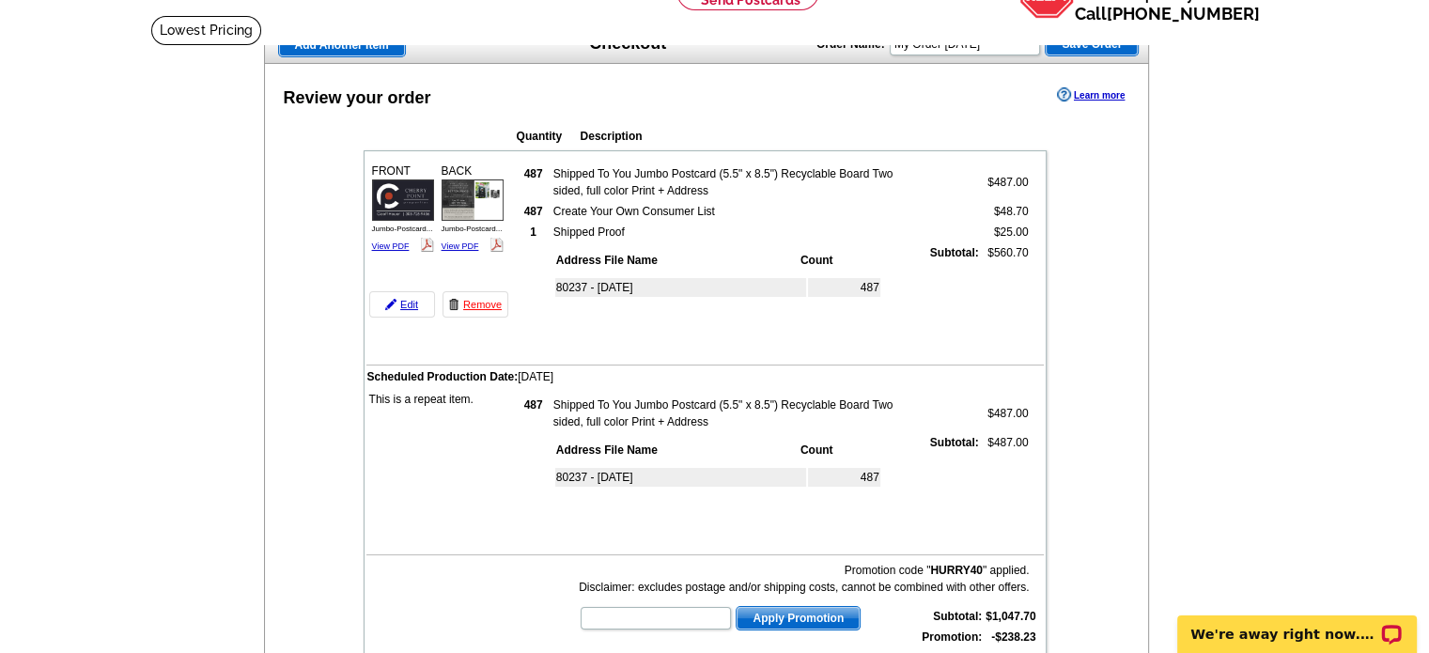
scroll to position [94, 0]
